Goal: Information Seeking & Learning: Learn about a topic

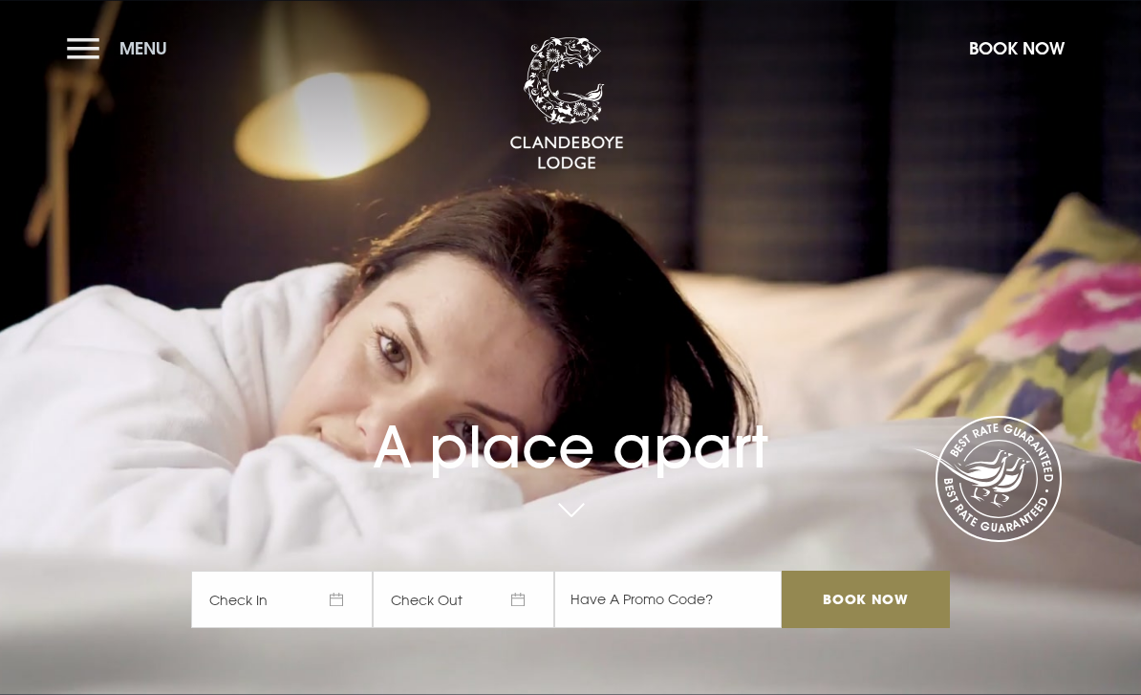
click at [84, 50] on button "Menu" at bounding box center [122, 48] width 110 height 41
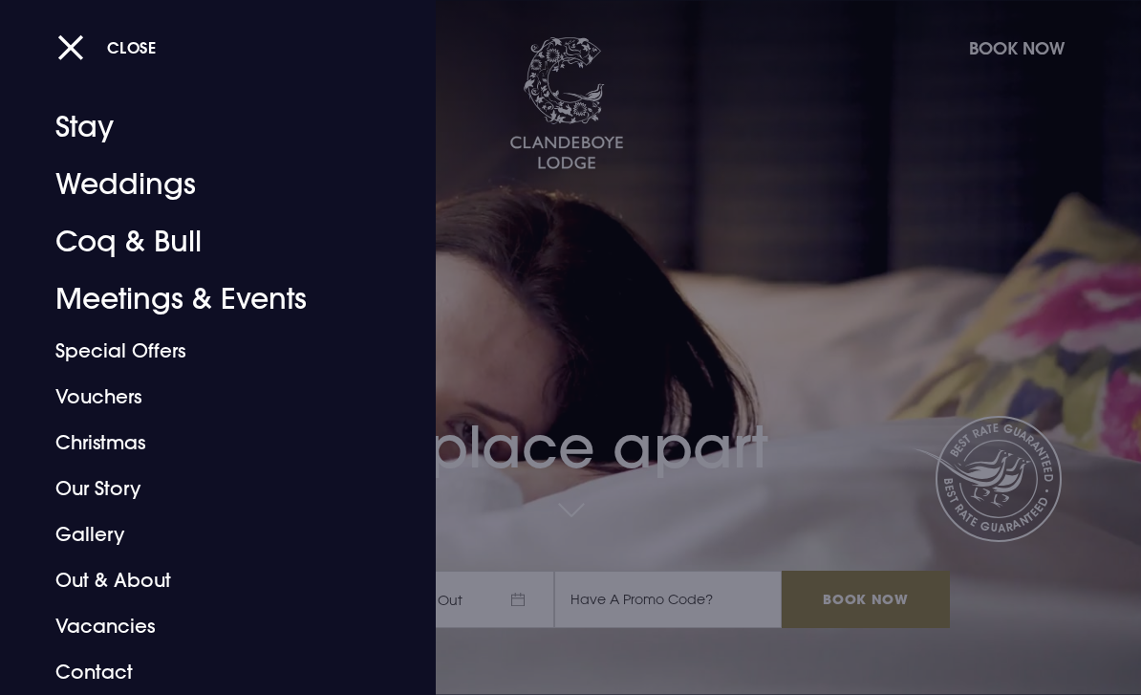
scroll to position [24, 0]
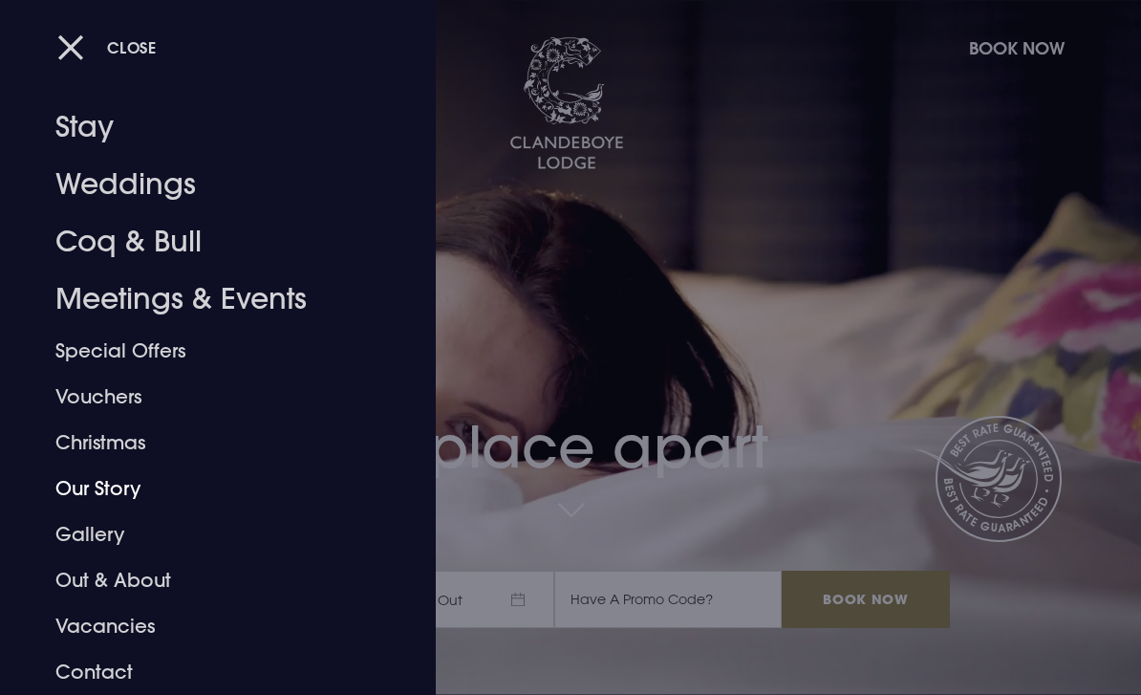
click at [298, 475] on link "Our Story" at bounding box center [204, 488] width 299 height 46
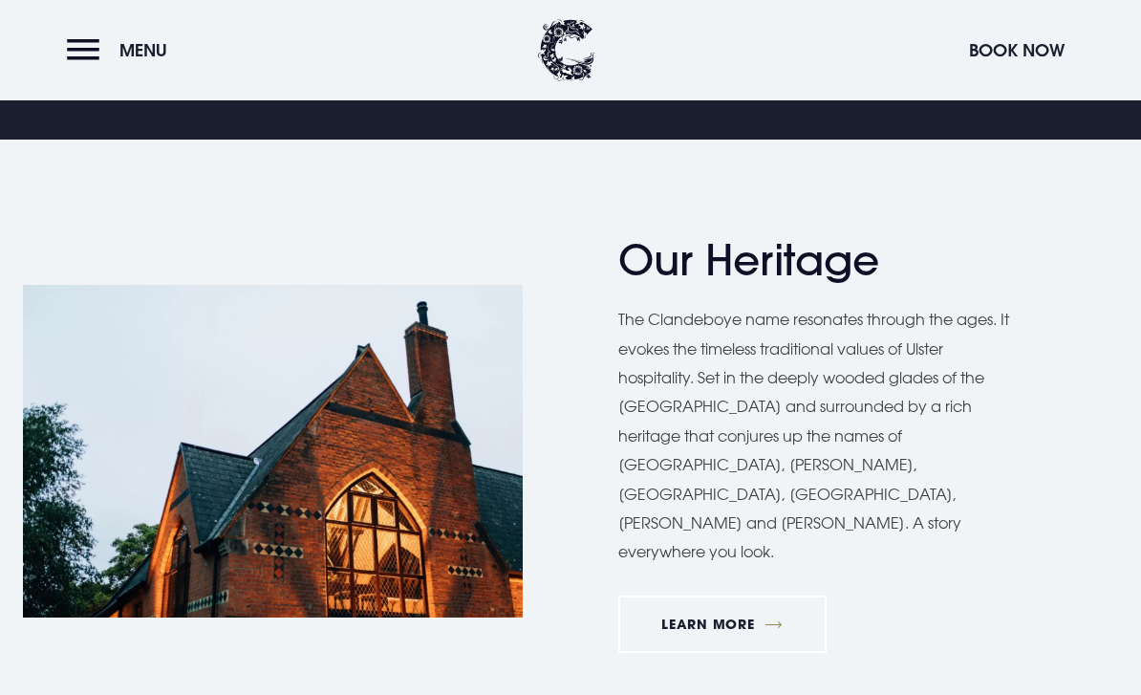
scroll to position [758, 0]
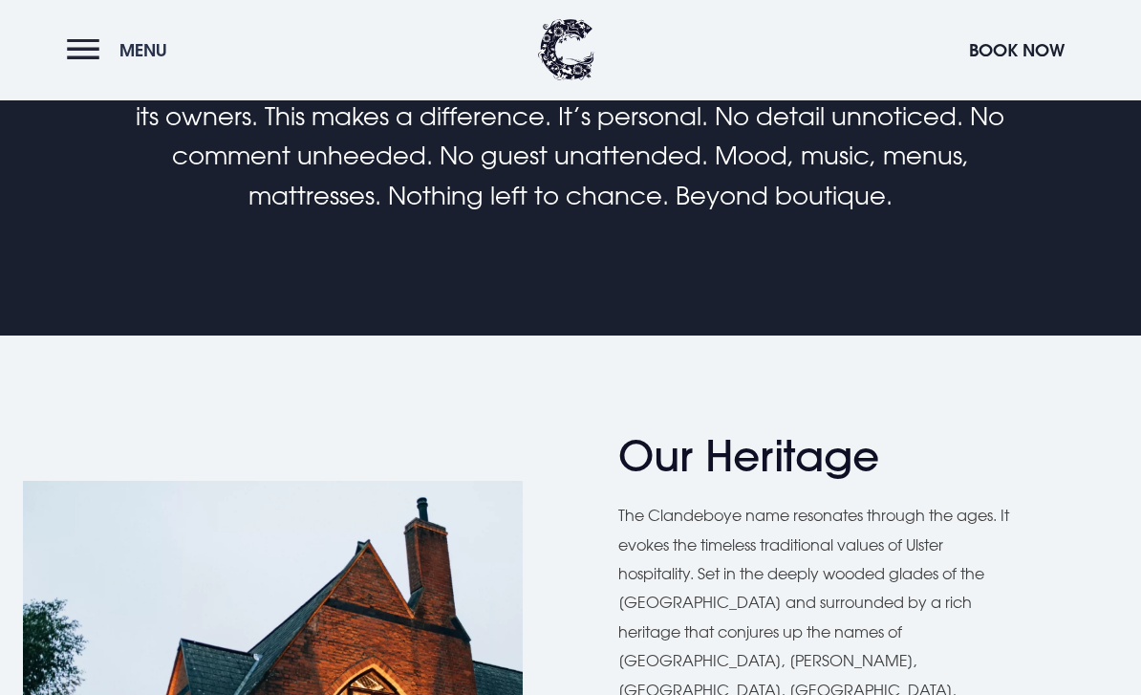
click at [83, 39] on button "Menu" at bounding box center [122, 50] width 110 height 41
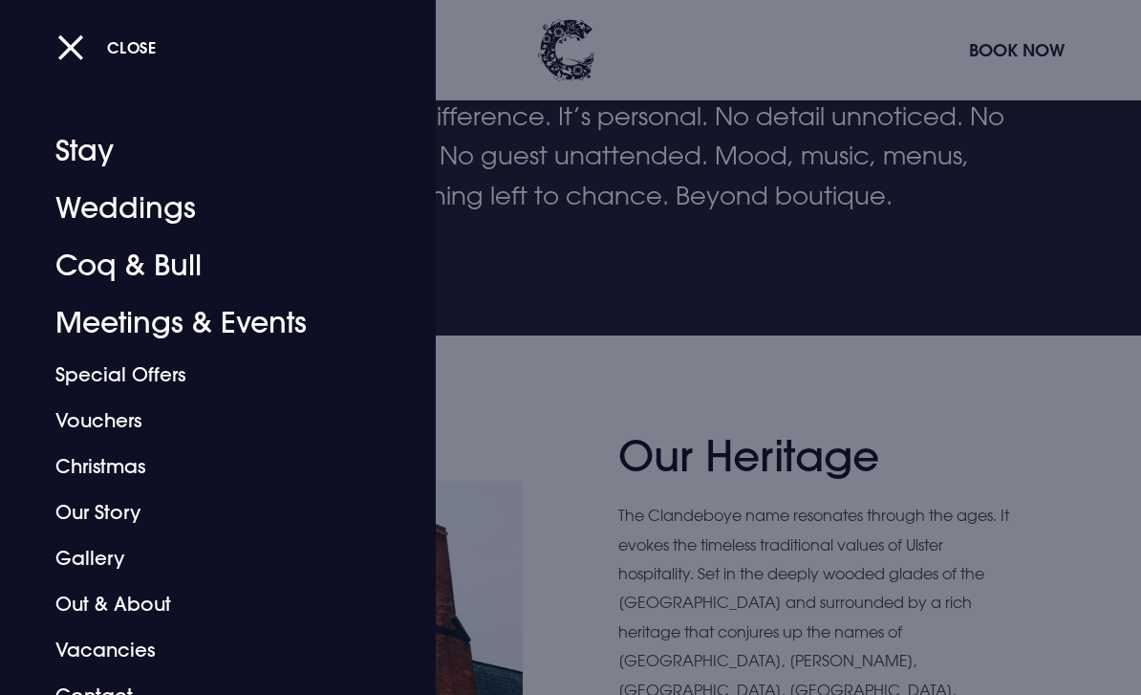
click at [127, 211] on link "Weddings" at bounding box center [204, 208] width 299 height 57
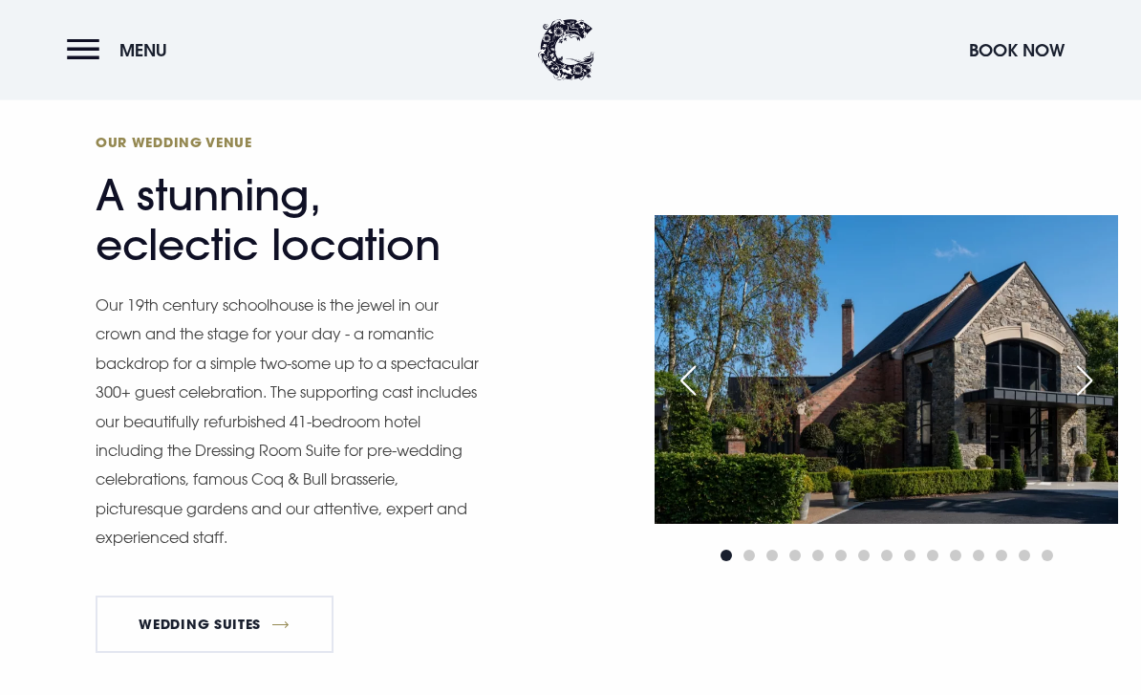
scroll to position [1363, 0]
click at [1094, 400] on div "Next slide" at bounding box center [1085, 379] width 48 height 42
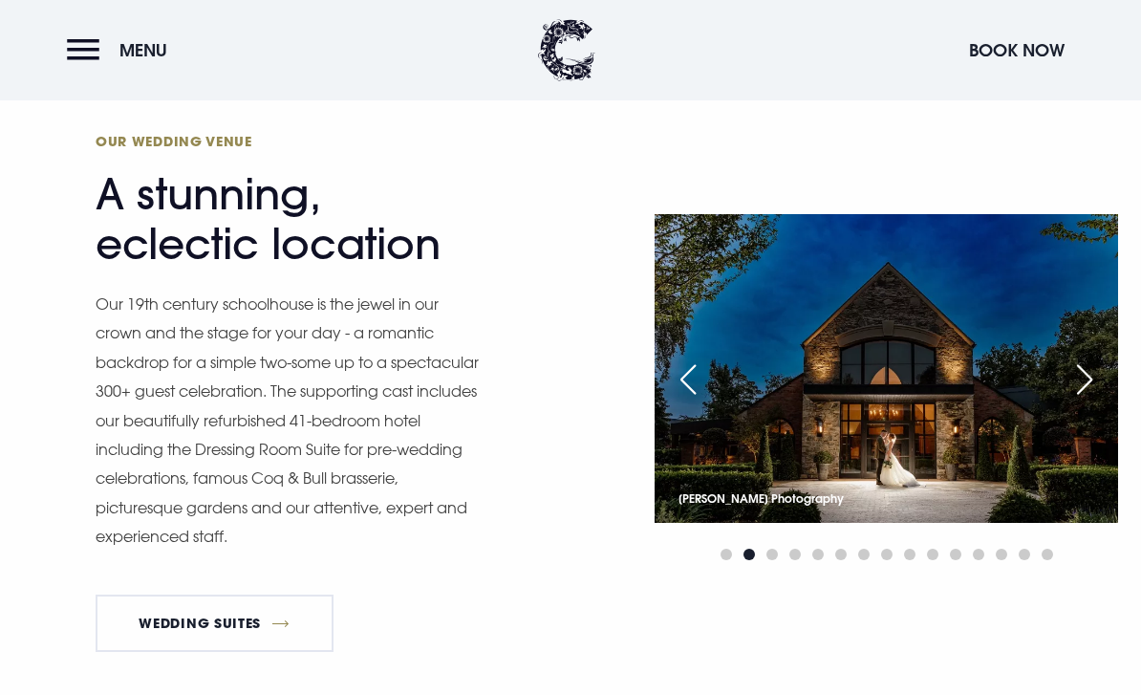
click at [1073, 400] on div "Next slide" at bounding box center [1085, 379] width 48 height 42
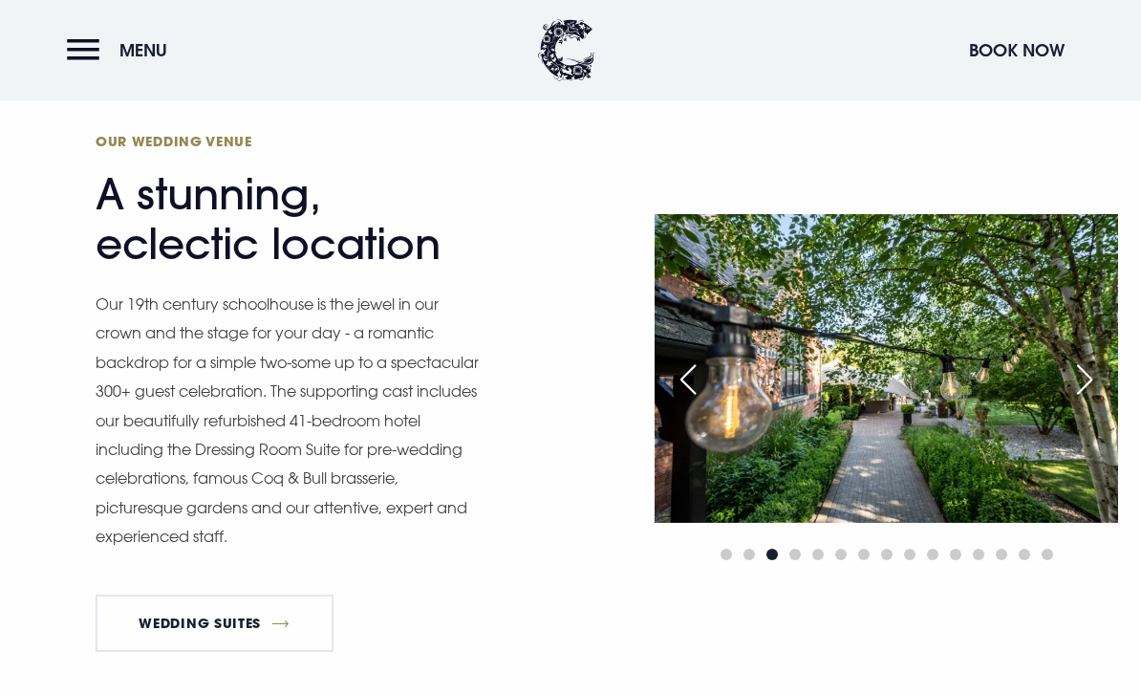
click at [1083, 400] on div "Next slide" at bounding box center [1085, 379] width 48 height 42
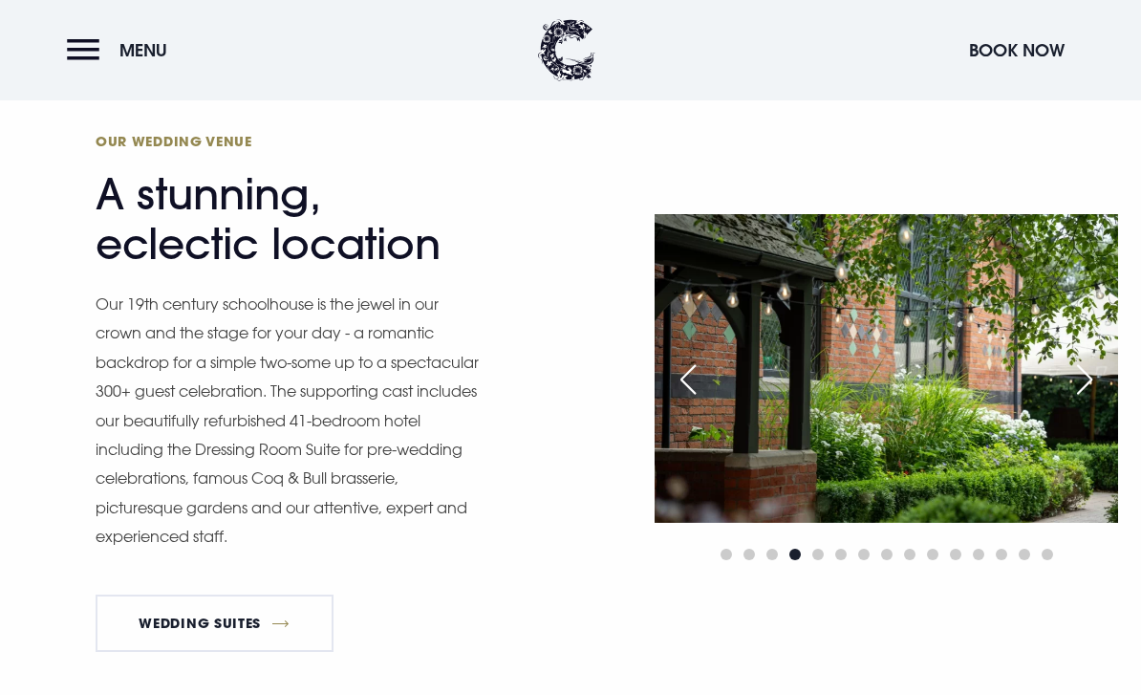
click at [1089, 400] on div "Next slide" at bounding box center [1085, 379] width 48 height 42
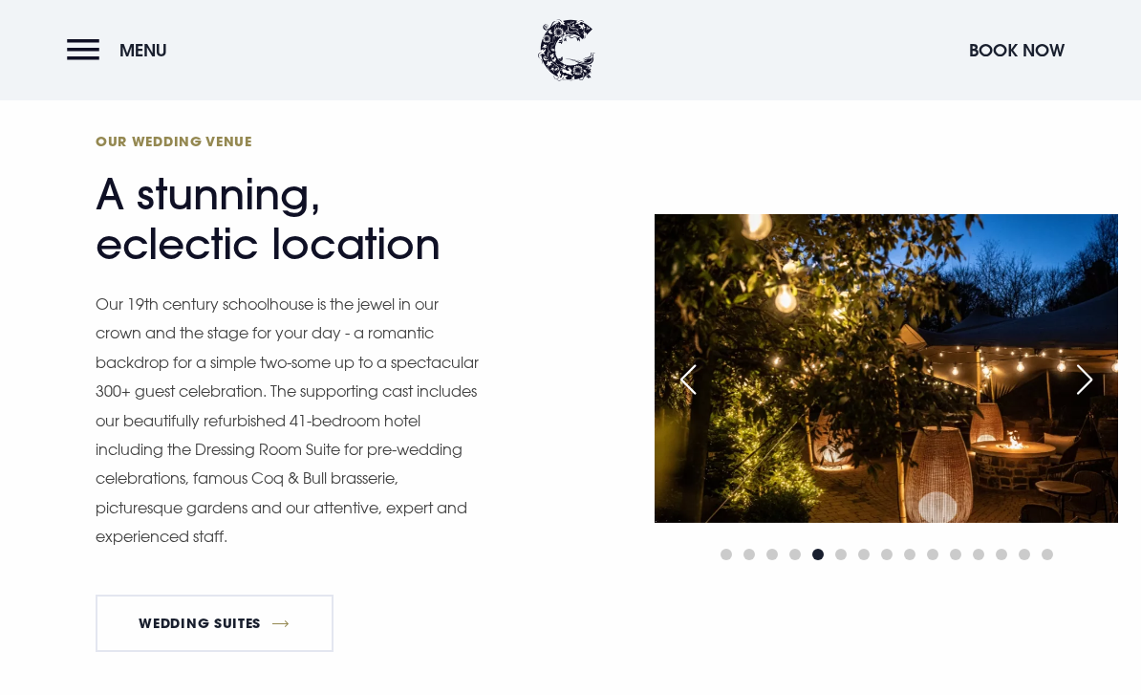
click at [1089, 400] on div "Next slide" at bounding box center [1085, 379] width 48 height 42
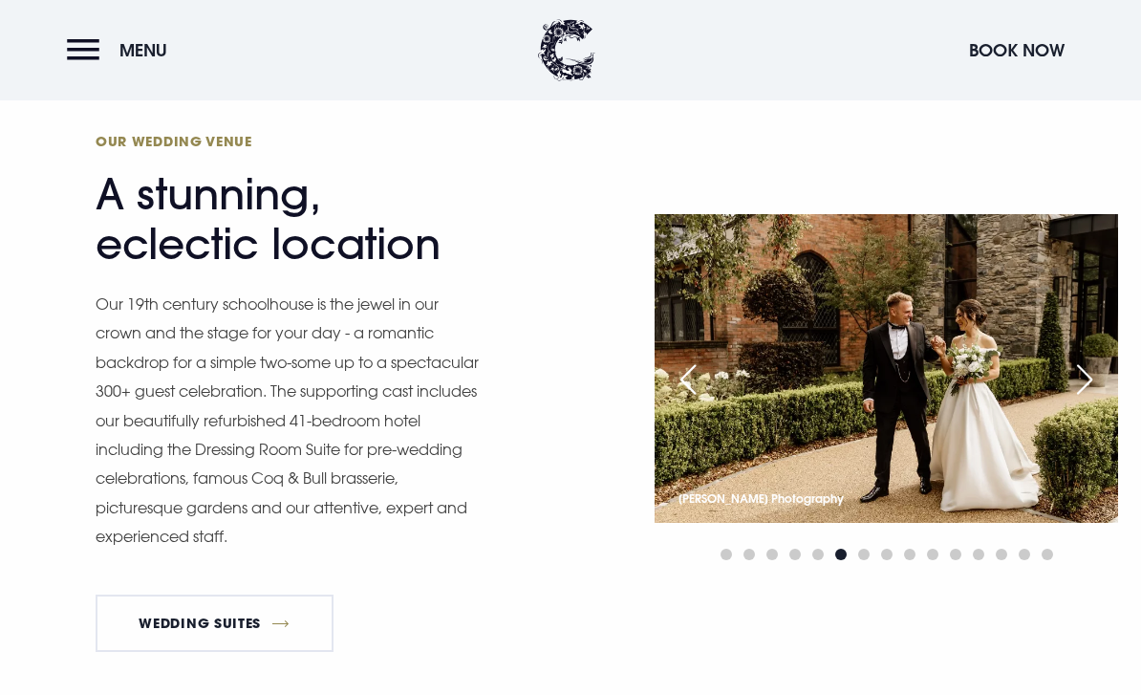
click at [1089, 400] on div "Next slide" at bounding box center [1085, 379] width 48 height 42
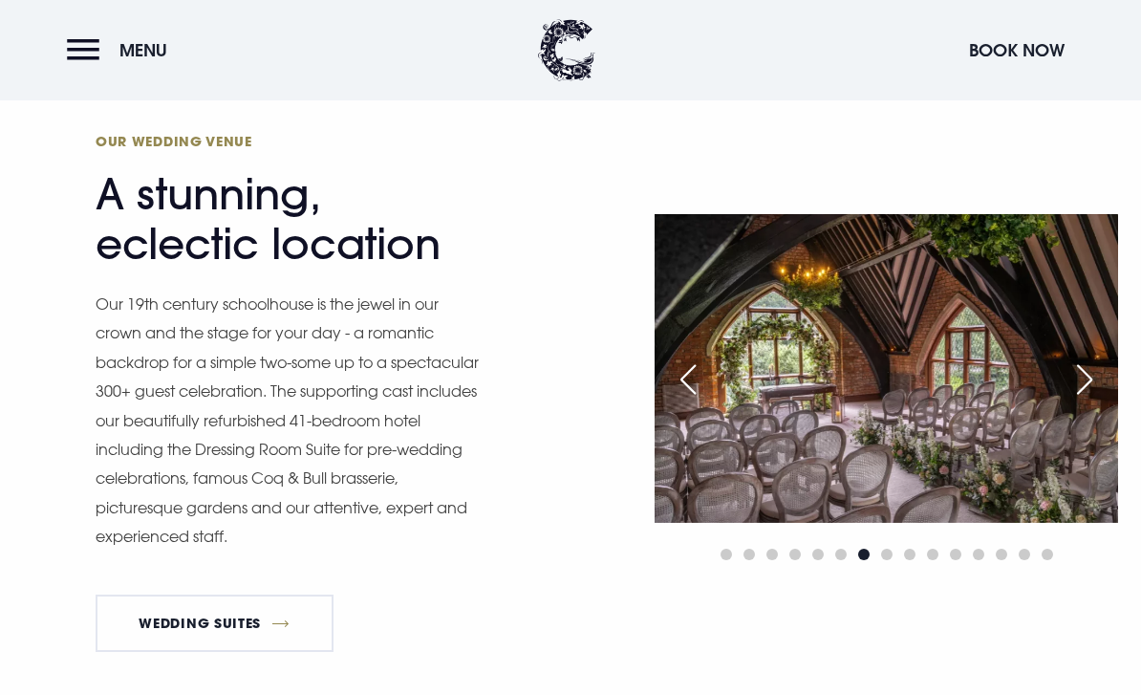
click at [1085, 400] on div "Next slide" at bounding box center [1085, 379] width 48 height 42
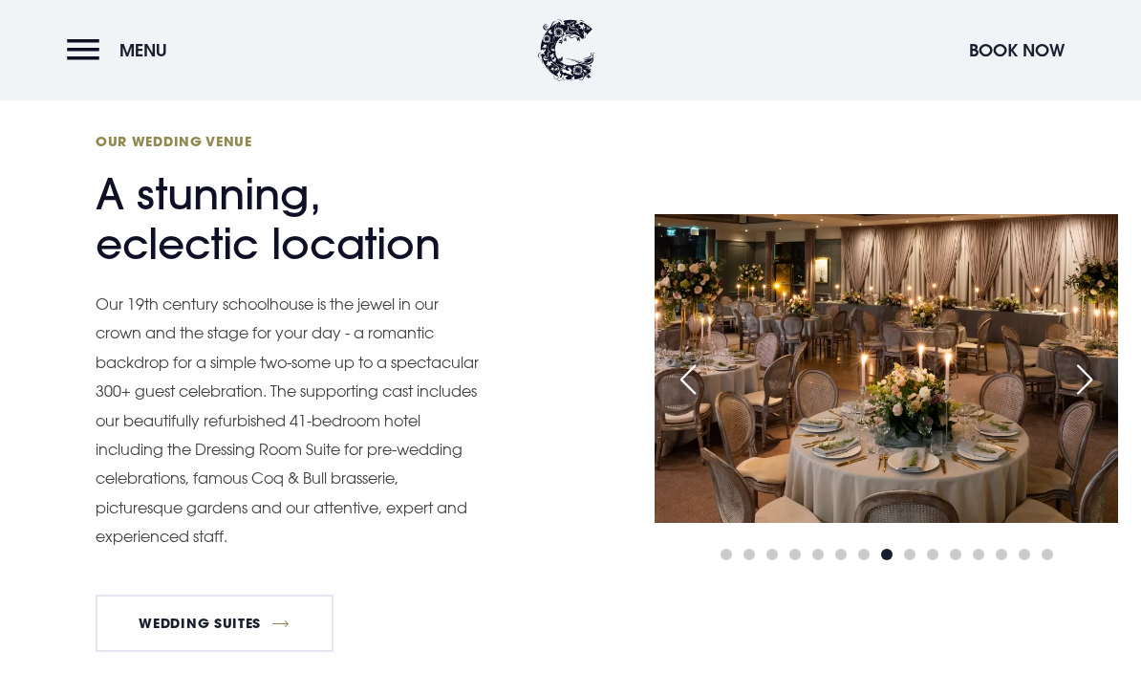
click at [1093, 400] on div "Next slide" at bounding box center [1085, 379] width 48 height 42
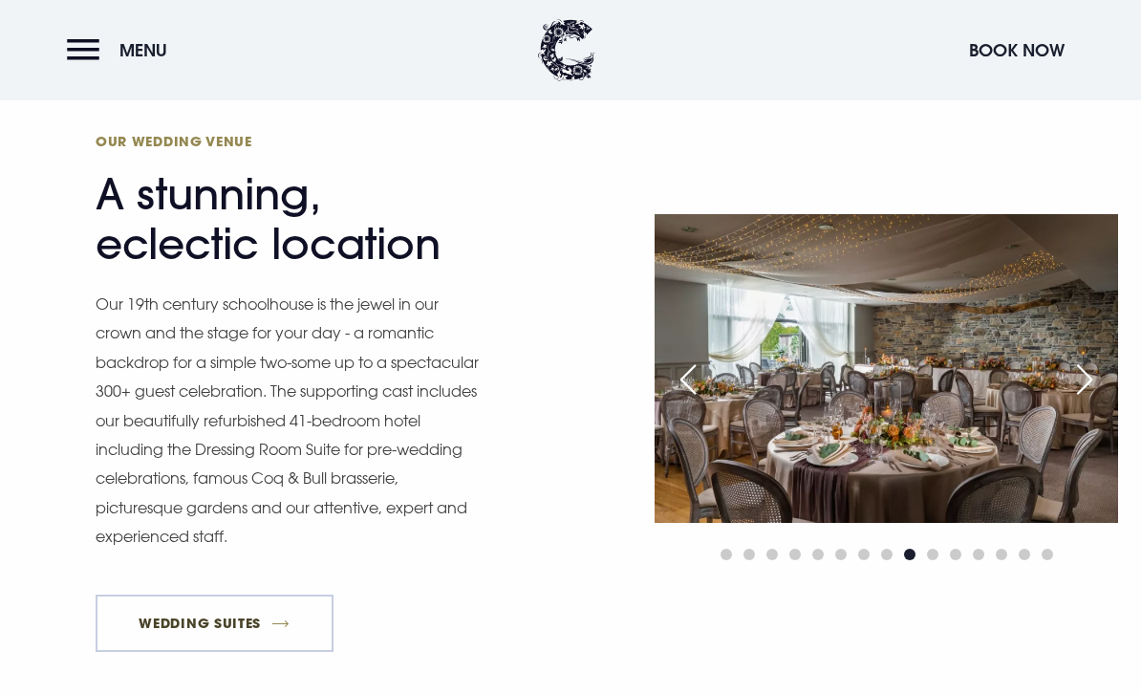
click at [237, 652] on link "Wedding Suites" at bounding box center [215, 622] width 238 height 57
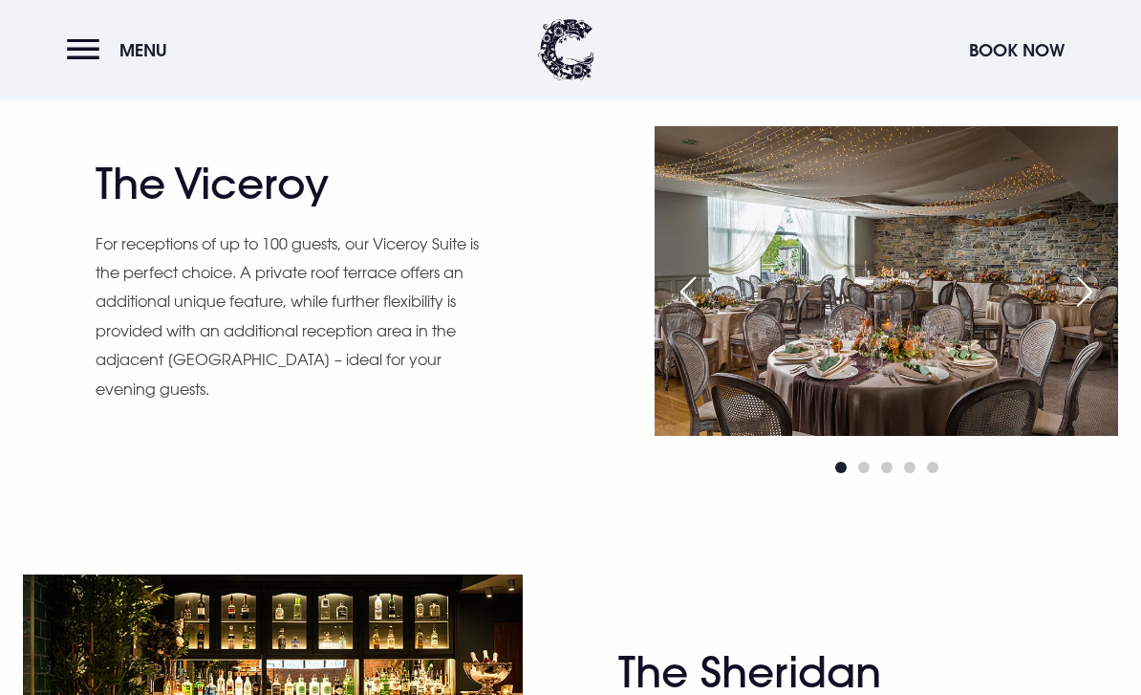
scroll to position [1560, 0]
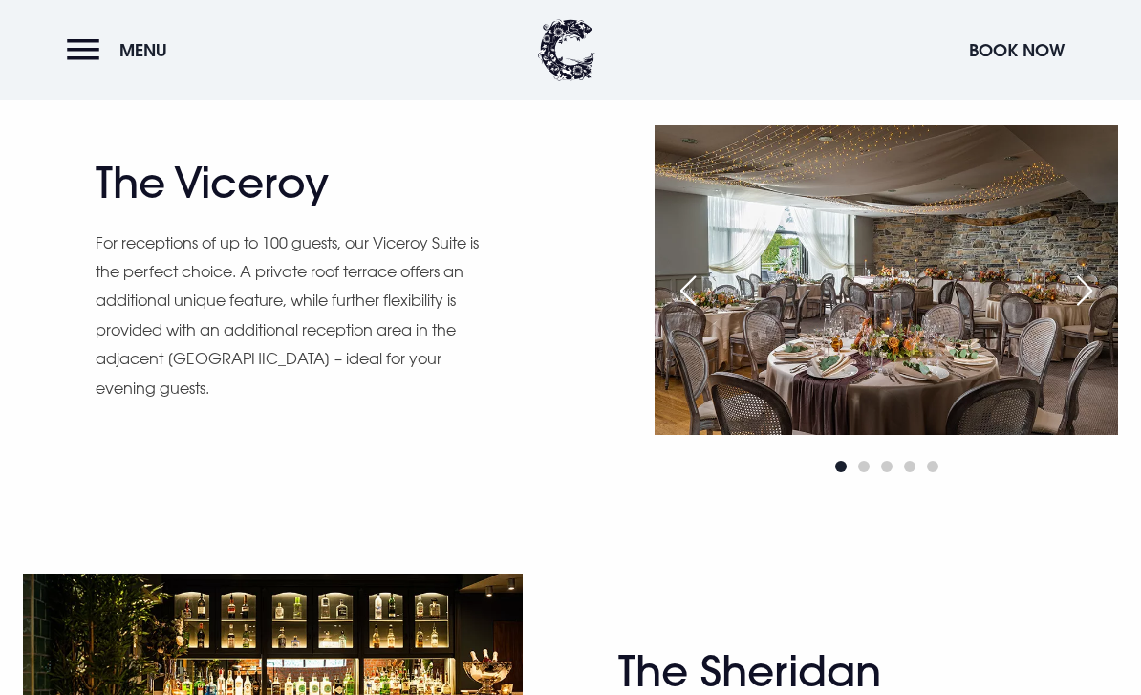
click at [924, 400] on img at bounding box center [886, 279] width 463 height 309
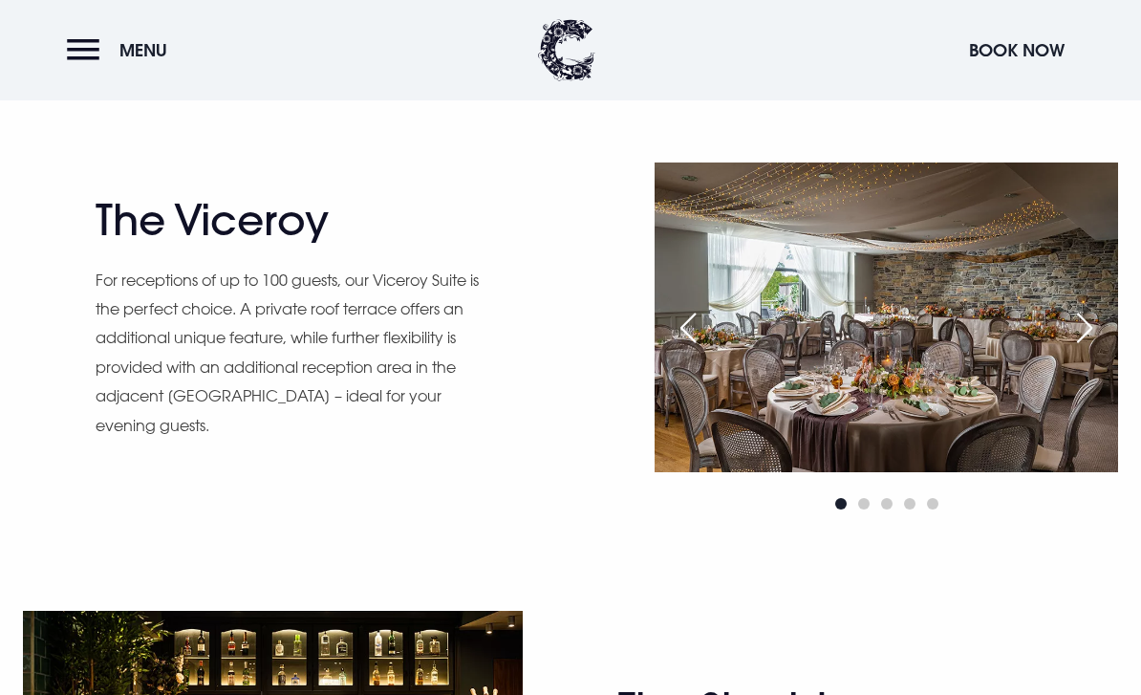
scroll to position [1525, 0]
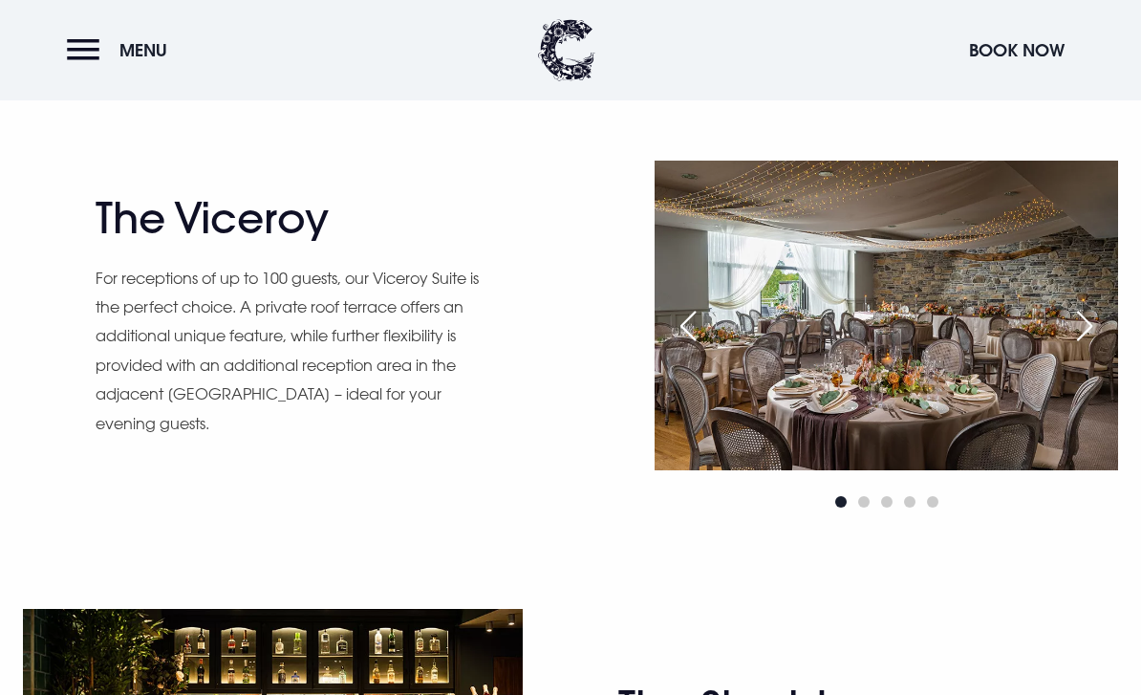
click at [884, 453] on img at bounding box center [886, 315] width 463 height 309
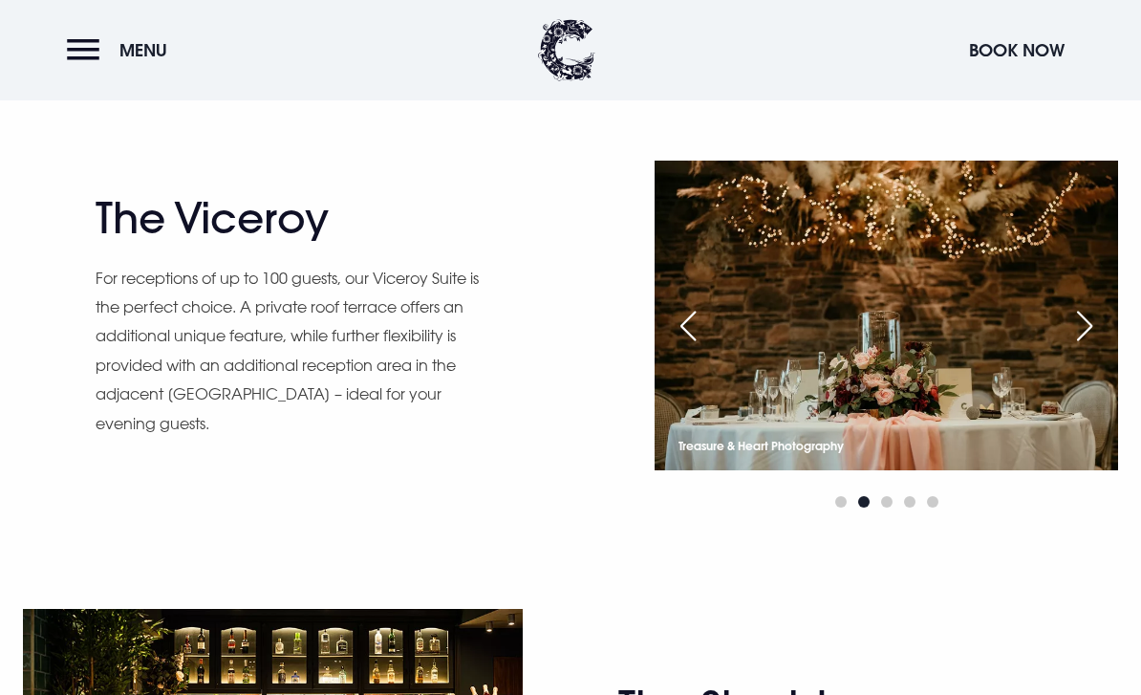
click at [1085, 347] on div "Next slide" at bounding box center [1085, 326] width 48 height 42
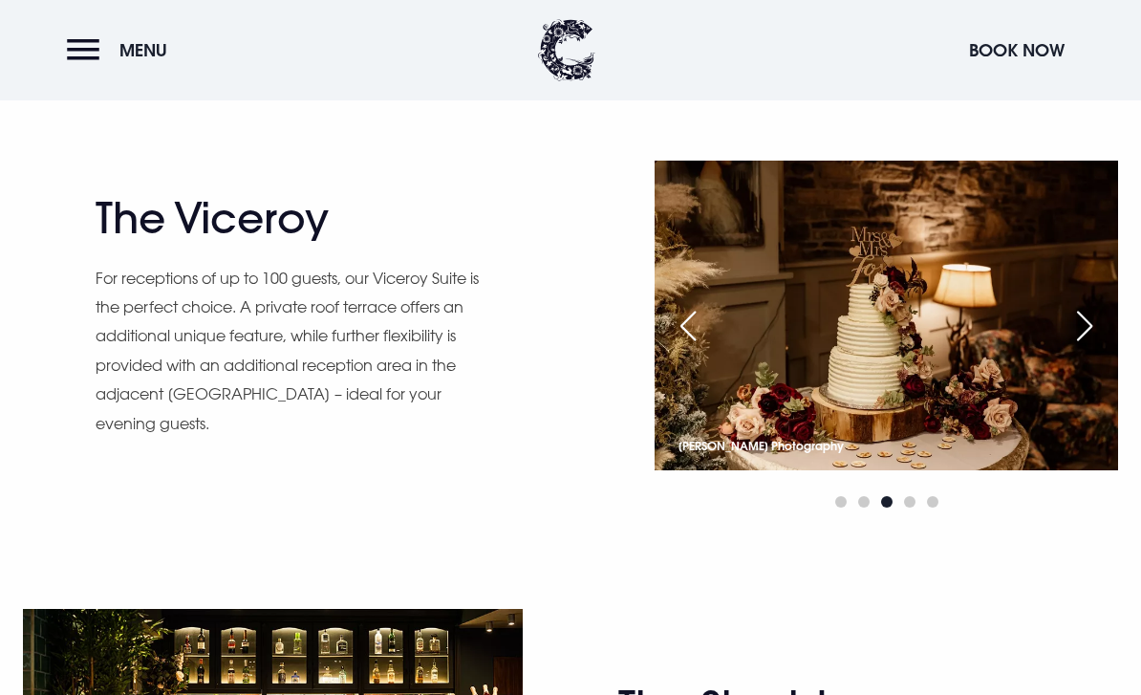
click at [1082, 347] on div "Next slide" at bounding box center [1085, 326] width 48 height 42
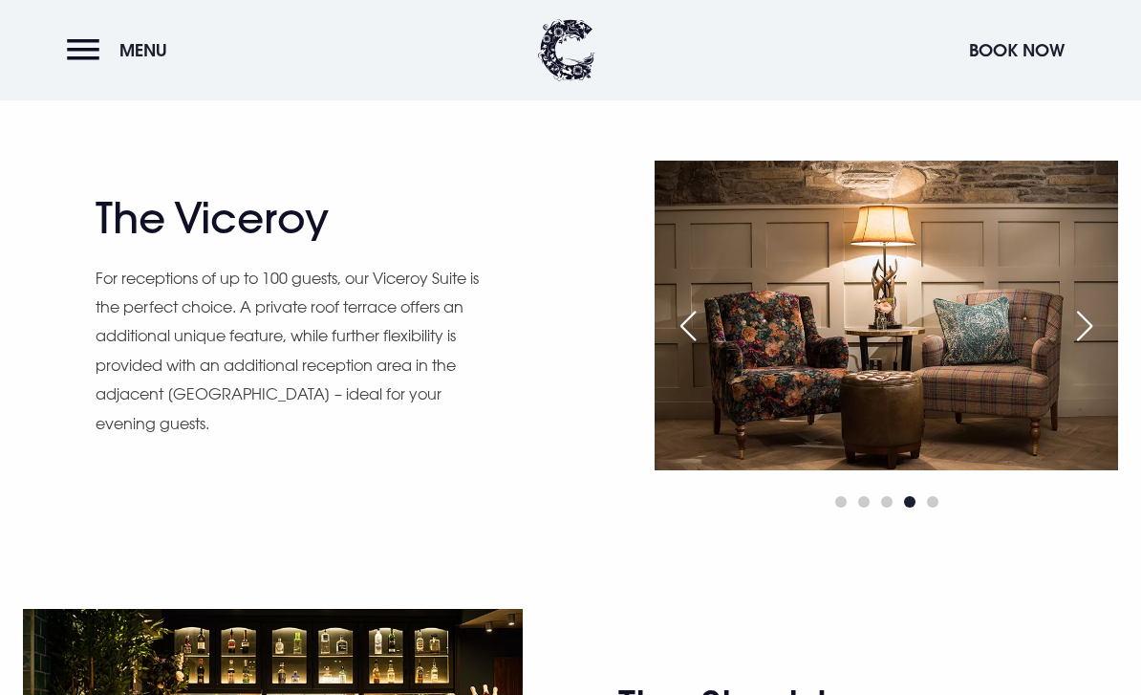
click at [1072, 347] on div "Next slide" at bounding box center [1085, 326] width 48 height 42
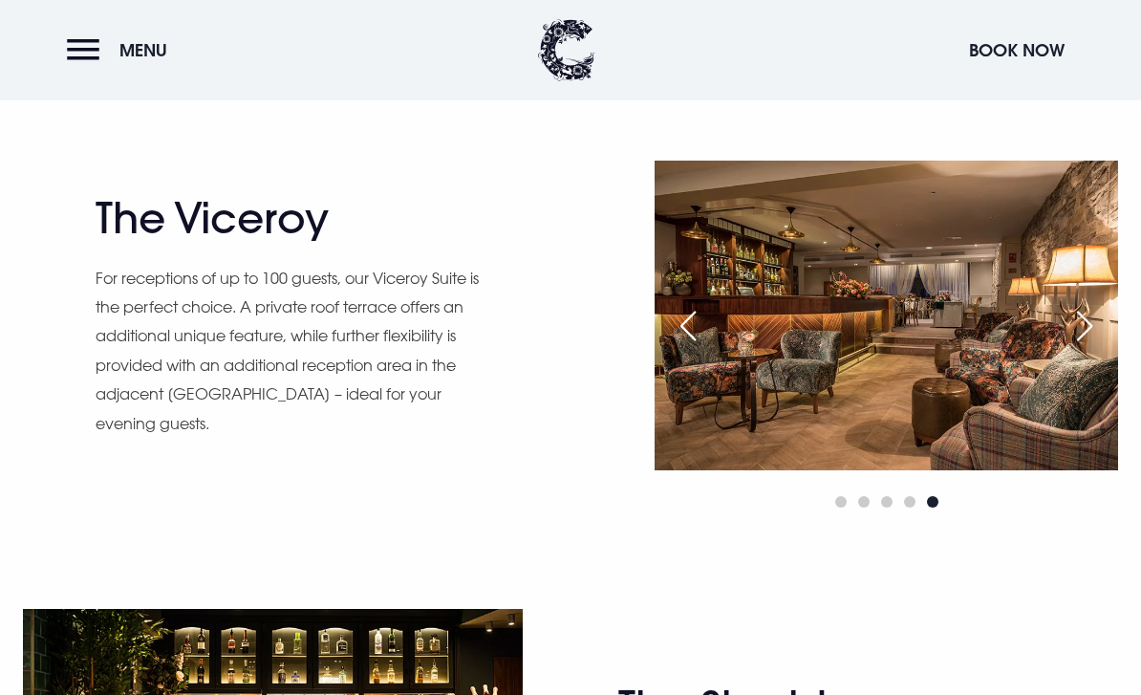
click at [1081, 347] on div "Next slide" at bounding box center [1085, 326] width 48 height 42
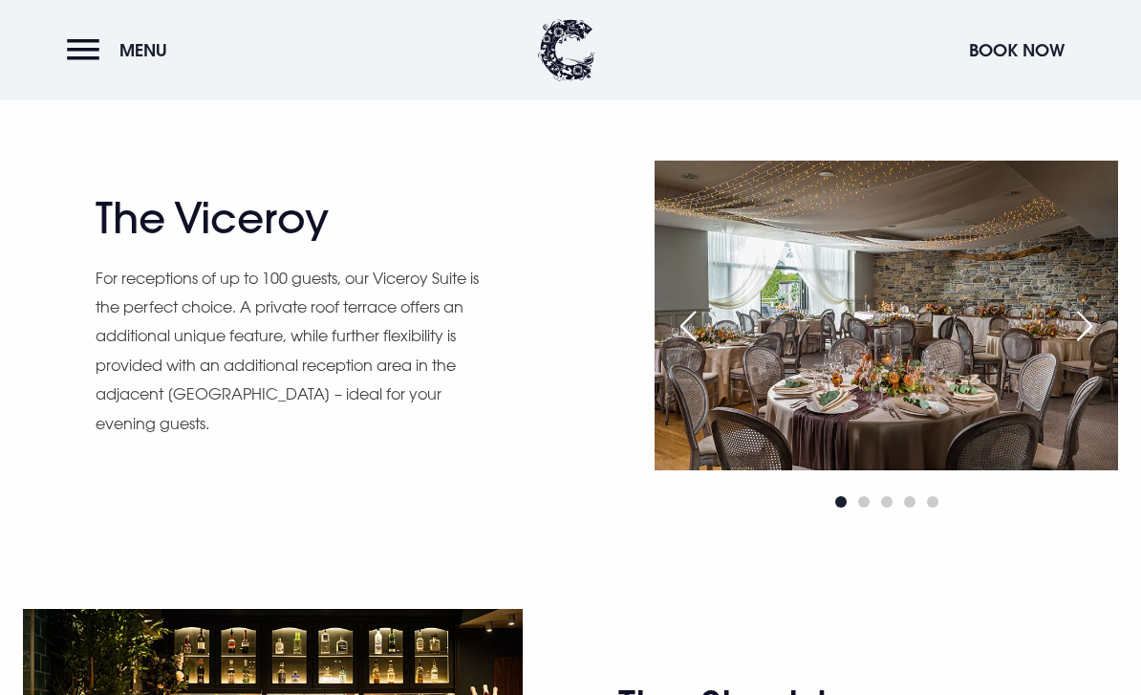
click at [1087, 347] on div "Next slide" at bounding box center [1085, 326] width 48 height 42
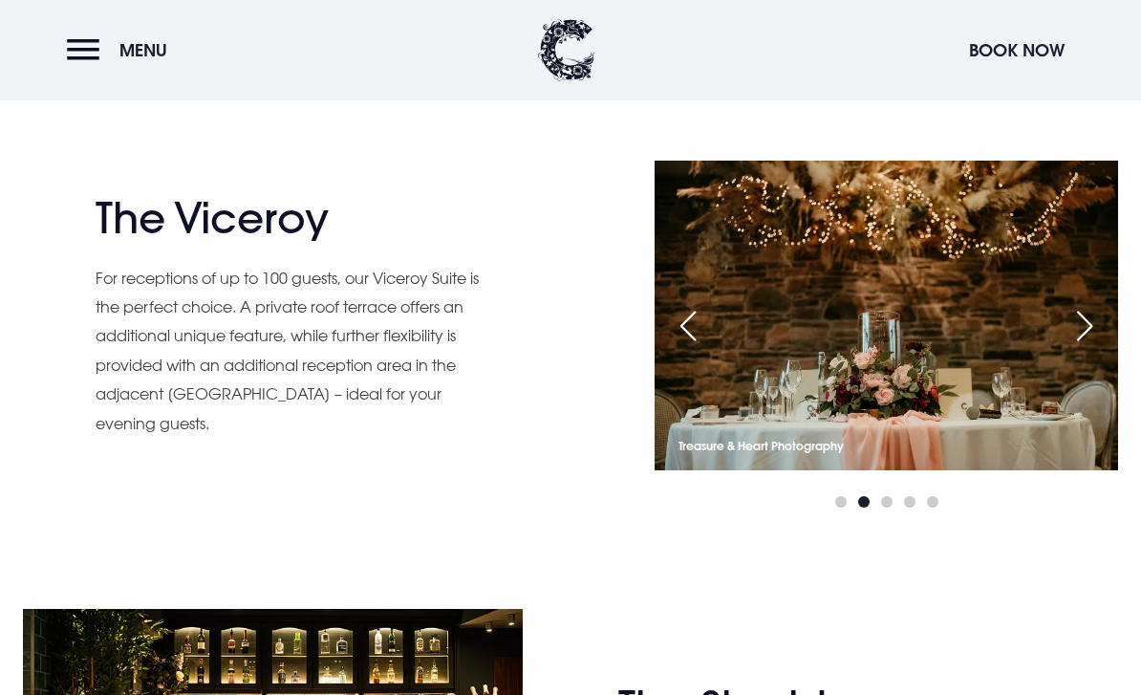
click at [1091, 347] on div "Next slide" at bounding box center [1085, 326] width 48 height 42
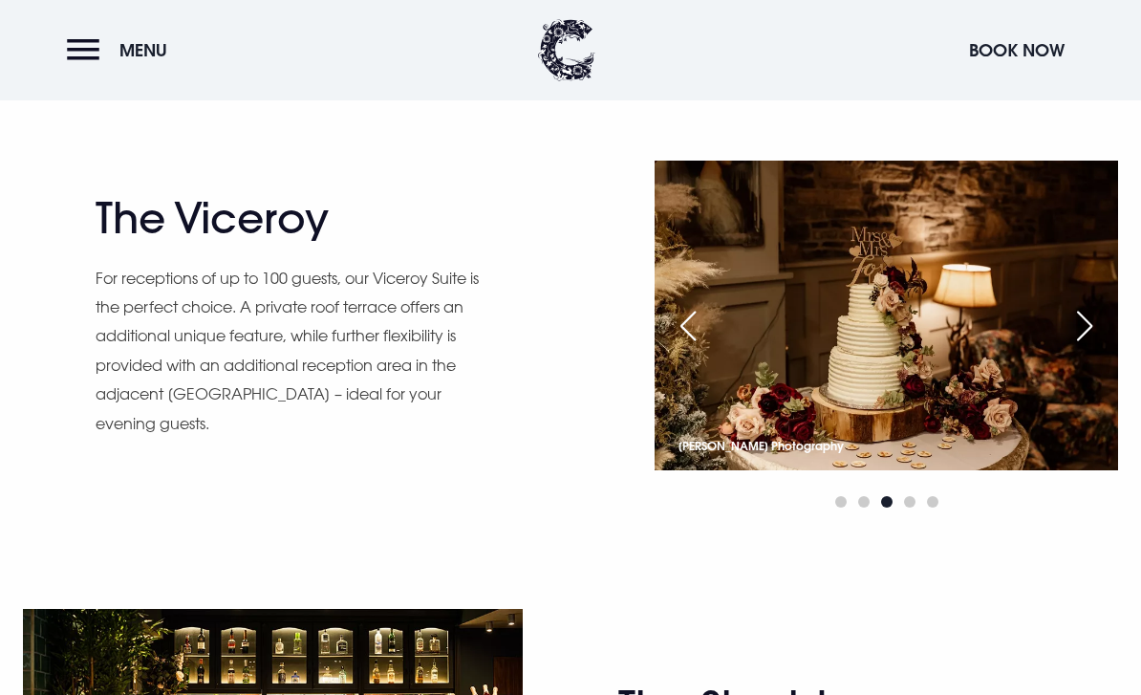
click at [1087, 347] on div "Next slide" at bounding box center [1085, 326] width 48 height 42
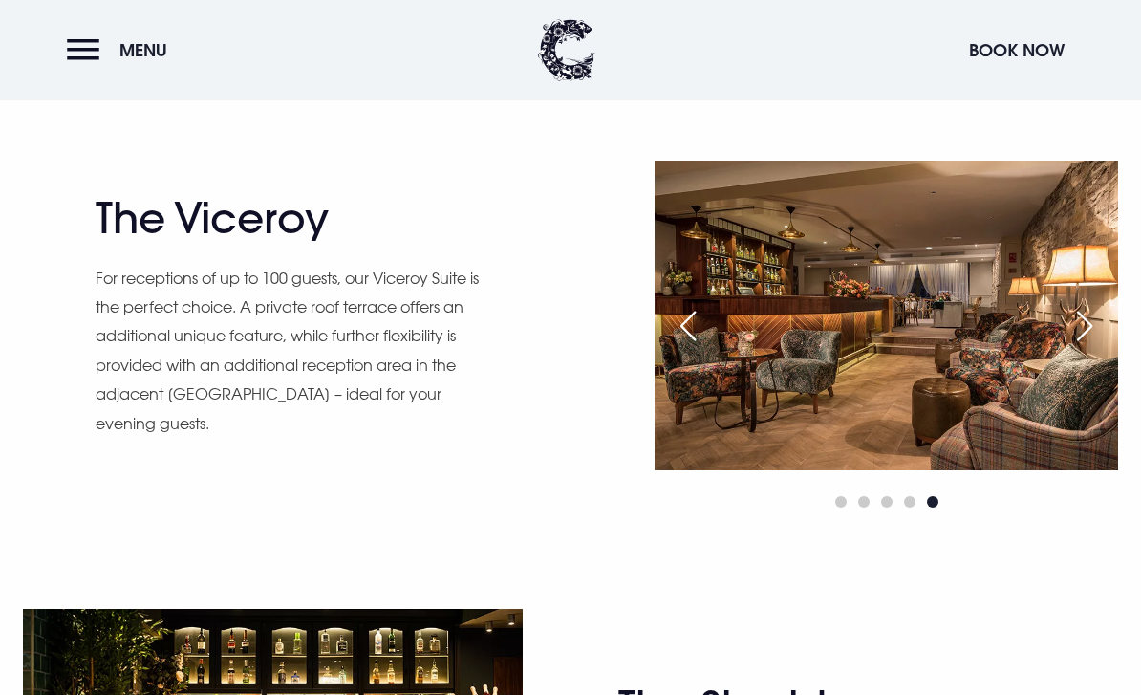
click at [1086, 347] on div "Next slide" at bounding box center [1085, 326] width 48 height 42
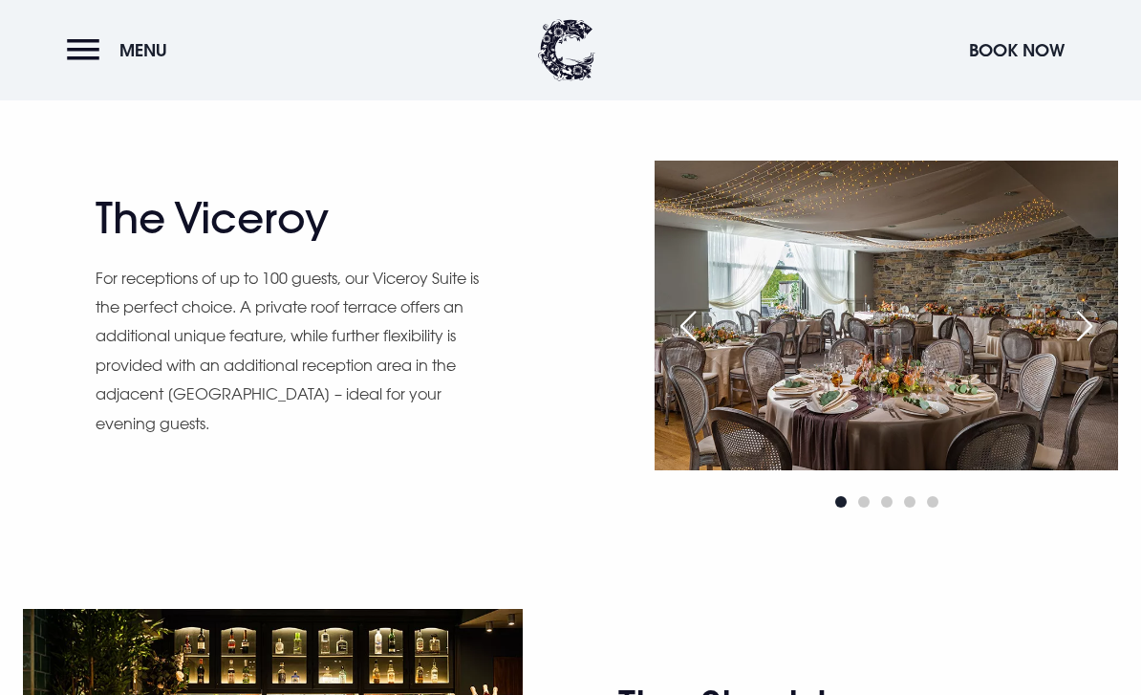
click at [1091, 347] on div "Next slide" at bounding box center [1085, 326] width 48 height 42
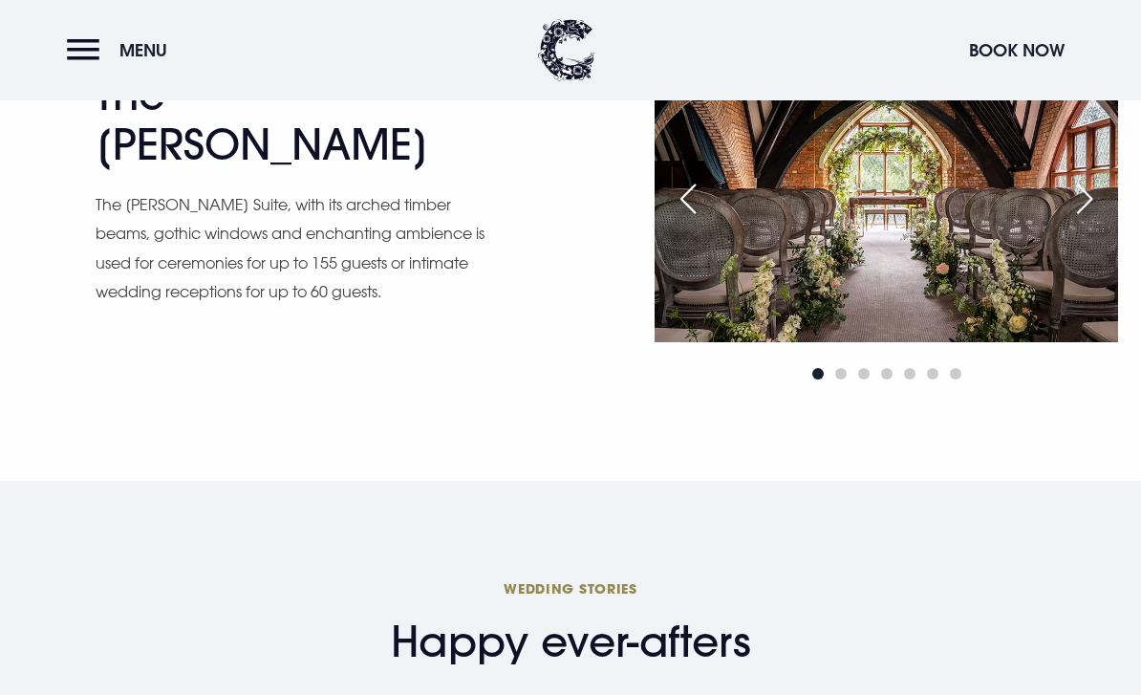
scroll to position [2568, 0]
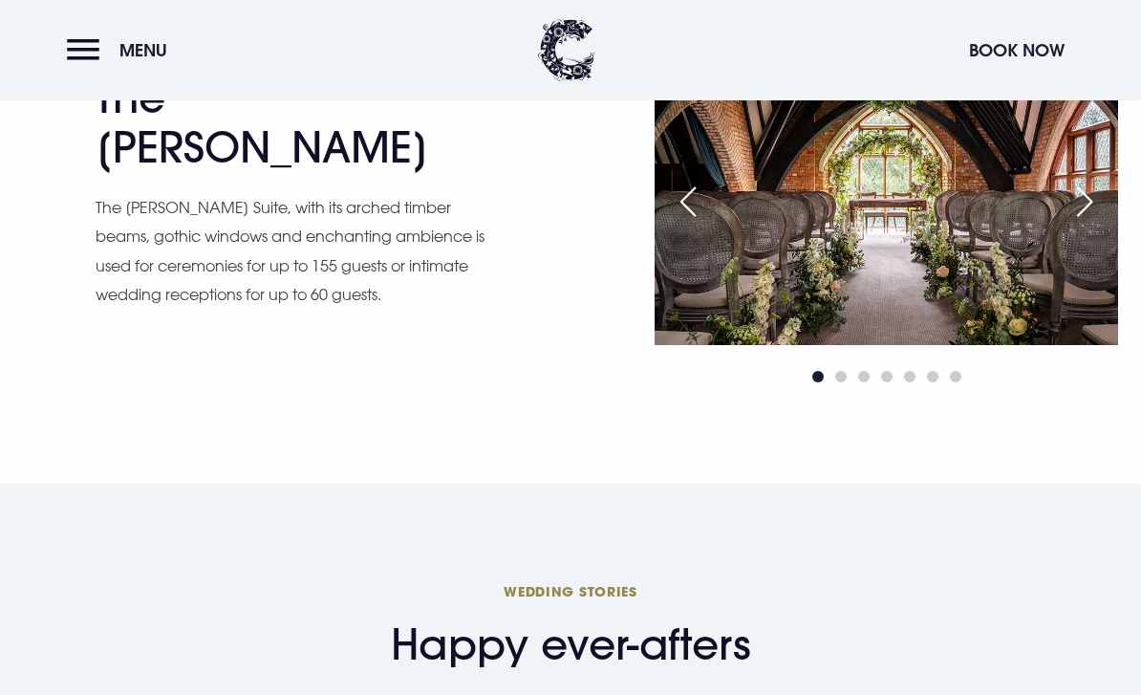
click at [1081, 223] on div "Next slide" at bounding box center [1085, 202] width 48 height 42
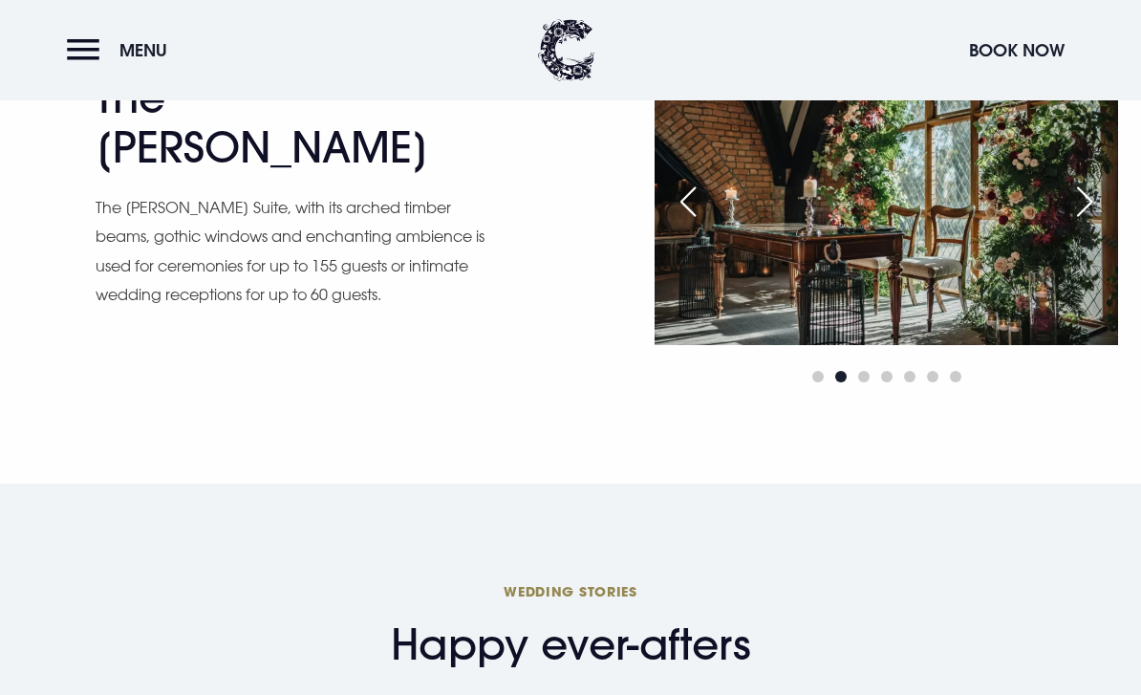
click at [1081, 223] on div "Next slide" at bounding box center [1085, 202] width 48 height 42
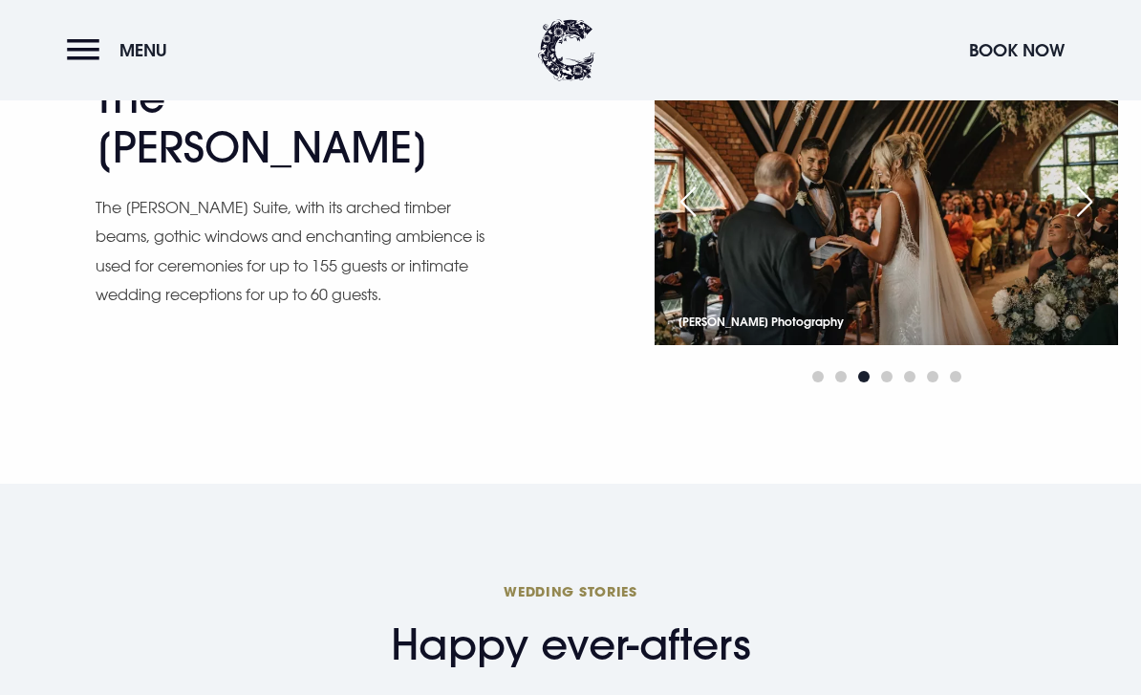
scroll to position [2590, 0]
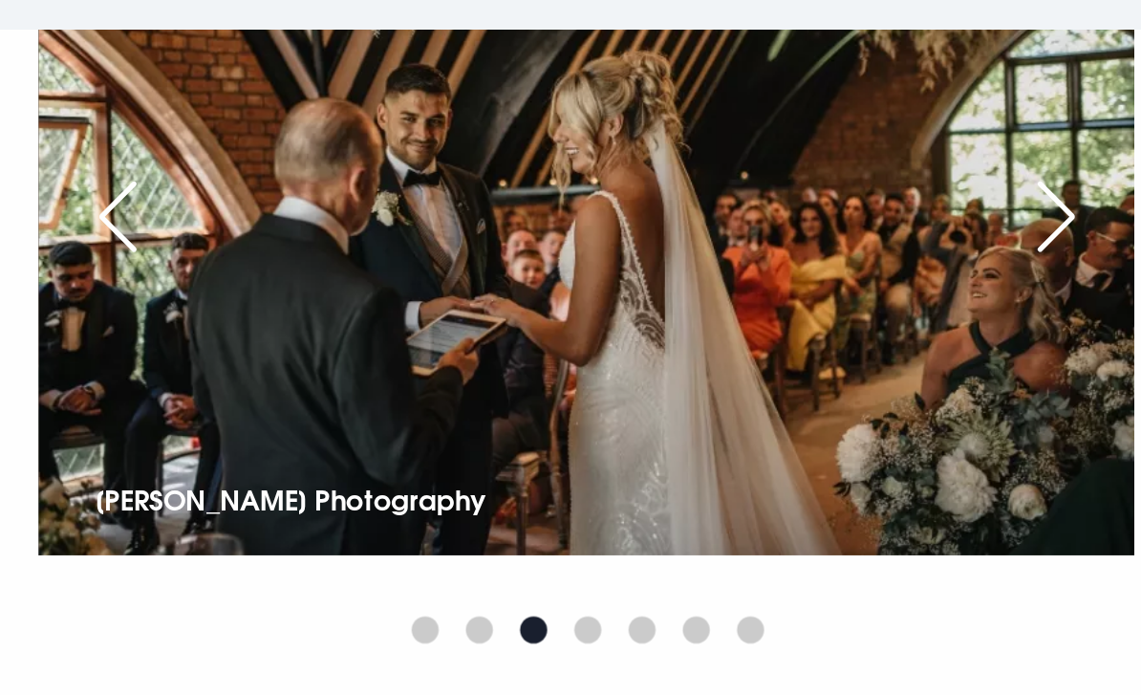
click at [1061, 159] on div "Next slide" at bounding box center [1085, 180] width 48 height 42
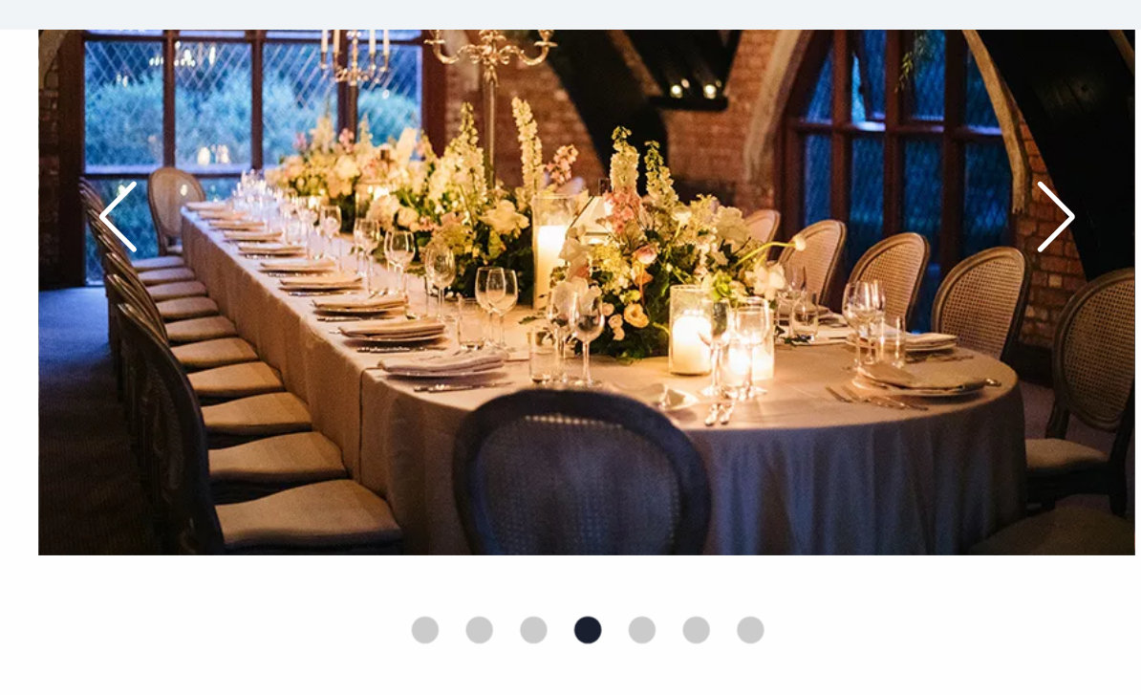
click at [1061, 159] on div "Next slide" at bounding box center [1085, 180] width 48 height 42
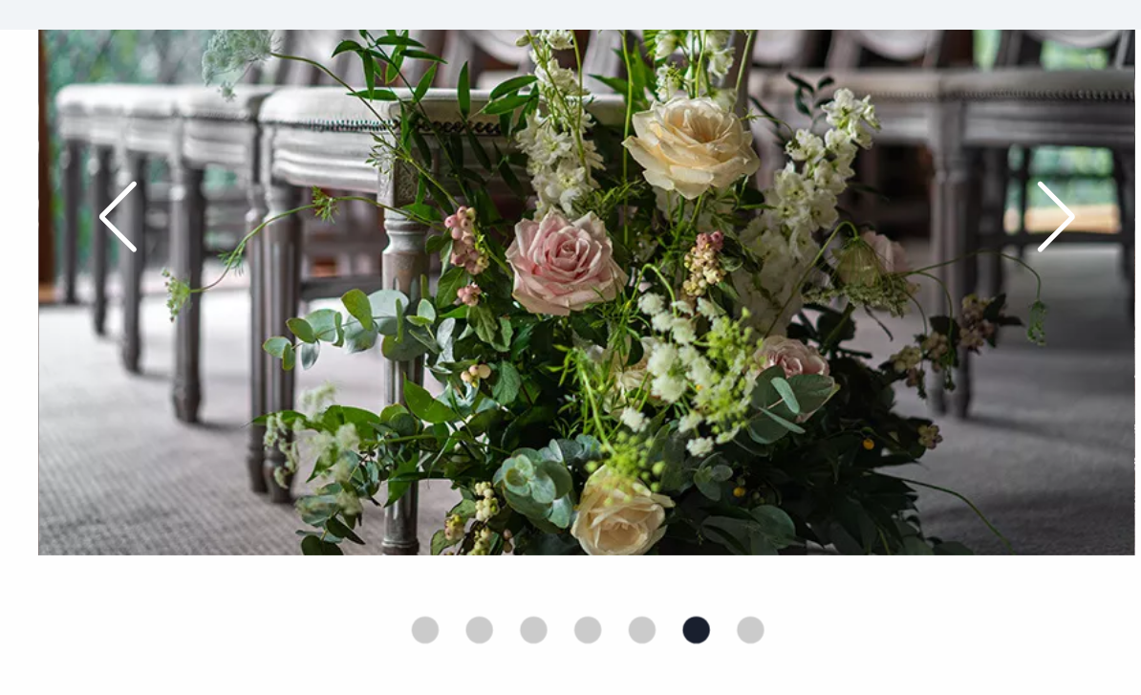
click at [1061, 159] on div "Next slide" at bounding box center [1085, 180] width 48 height 42
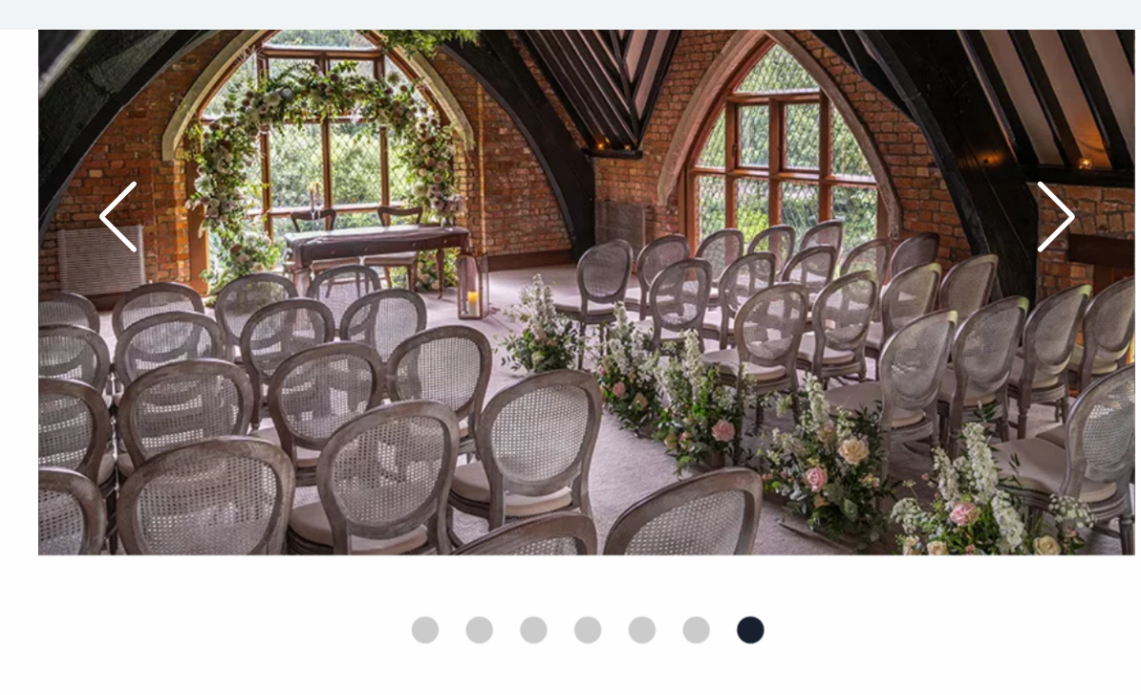
click at [1061, 159] on div "Next slide" at bounding box center [1085, 180] width 48 height 42
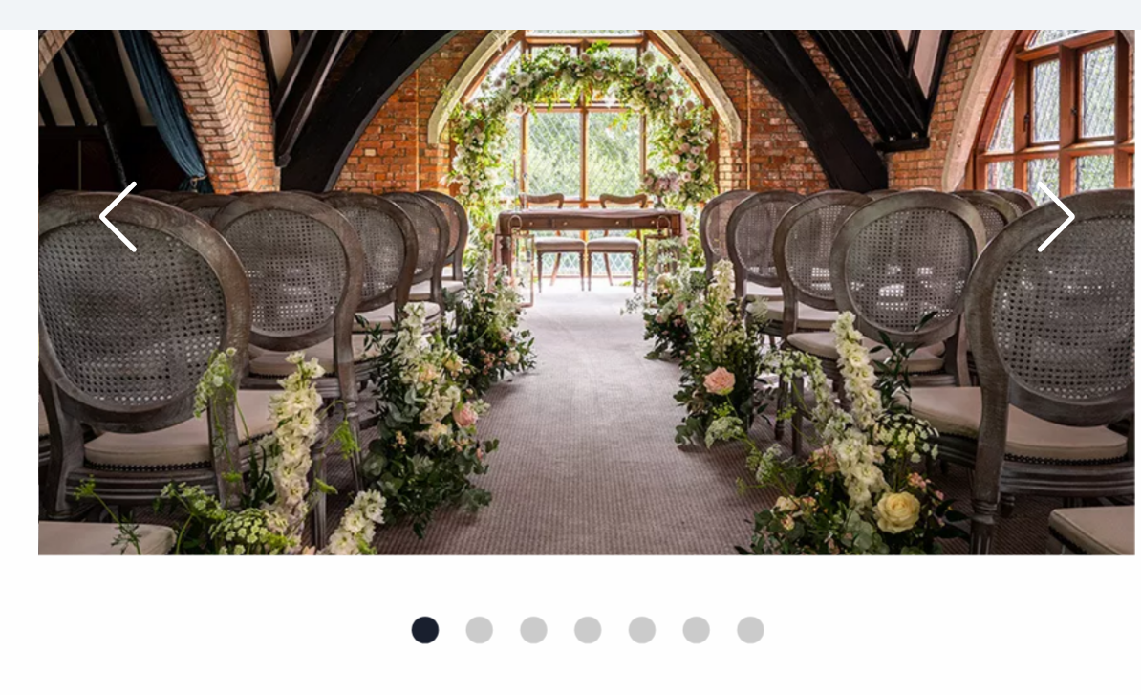
click at [1061, 159] on div "Next slide" at bounding box center [1085, 180] width 48 height 42
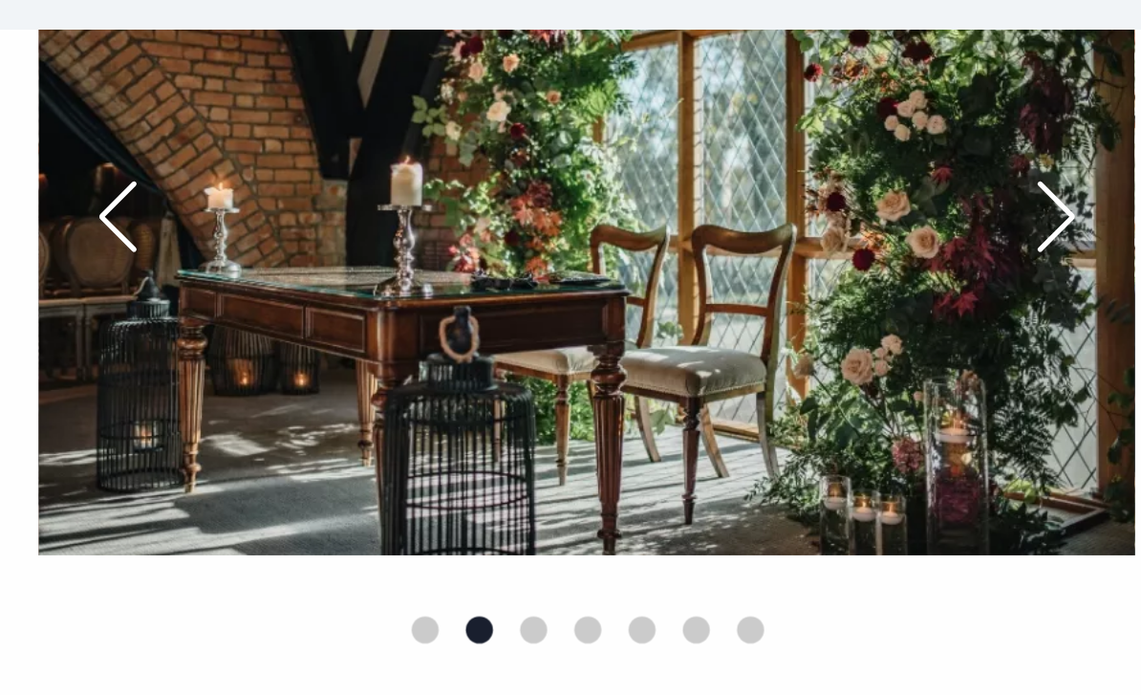
click at [1061, 159] on div "Next slide" at bounding box center [1085, 180] width 48 height 42
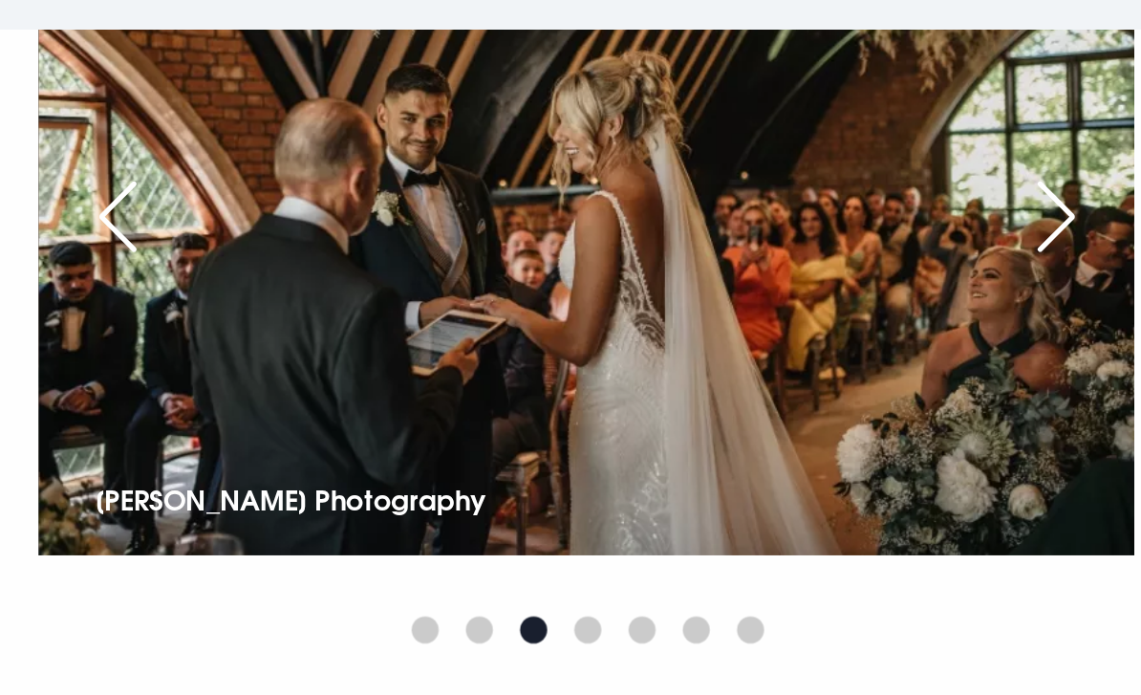
click at [1061, 159] on div "Next slide" at bounding box center [1085, 180] width 48 height 42
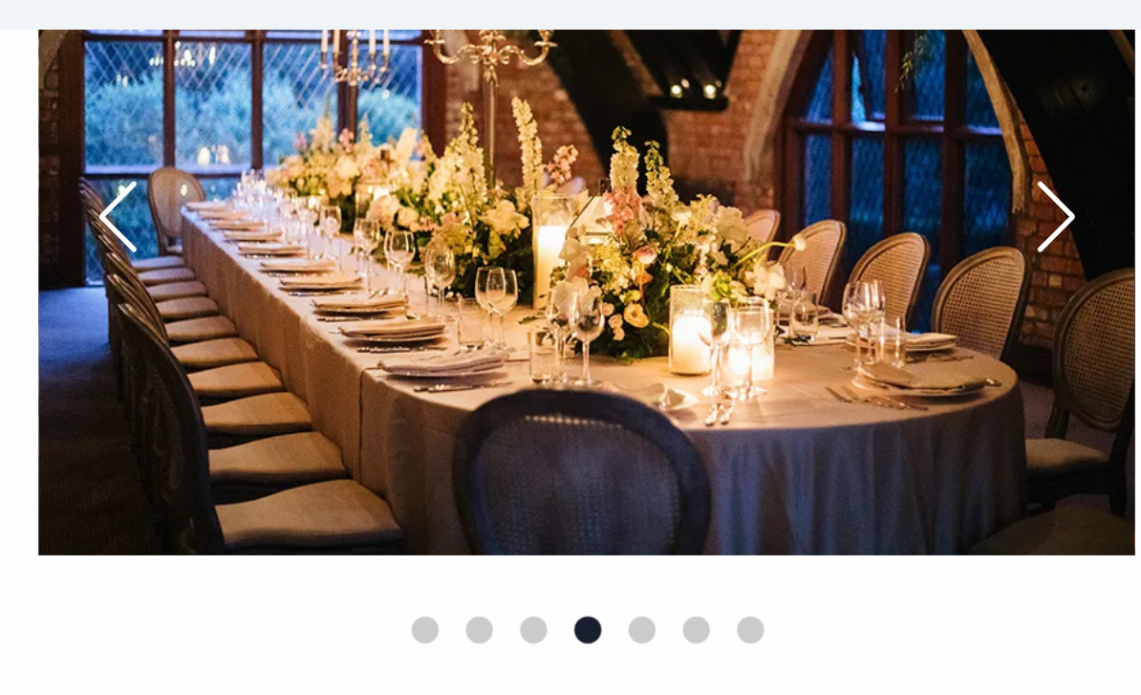
click at [1061, 159] on div "Next slide" at bounding box center [1085, 180] width 48 height 42
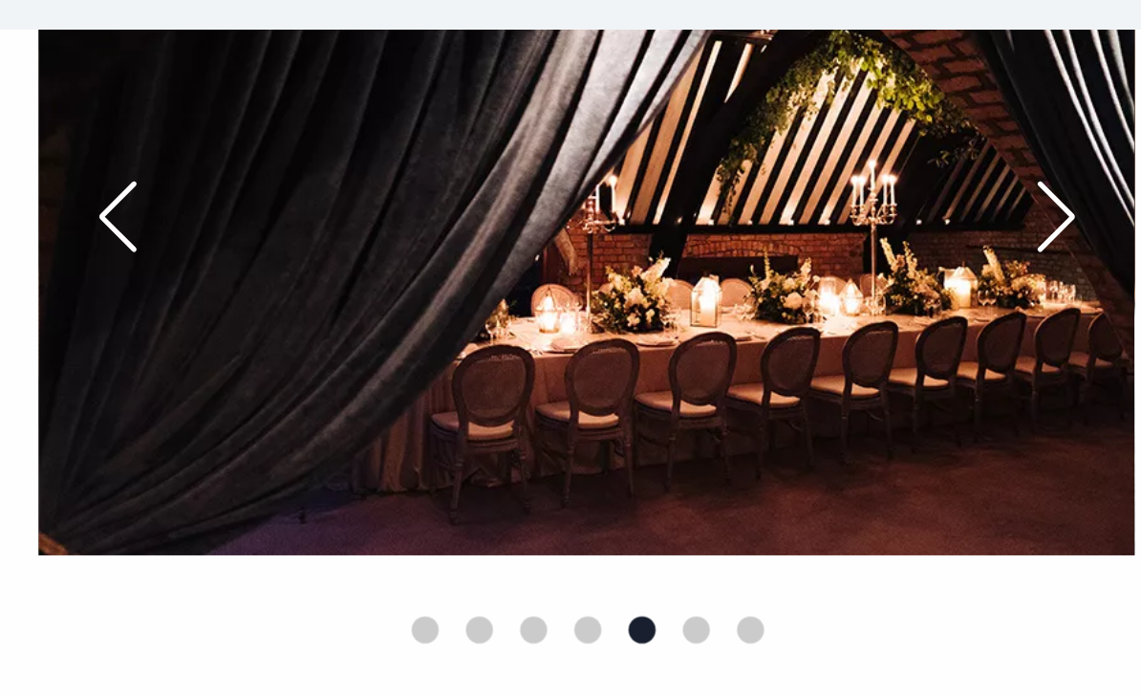
click at [1061, 159] on div "Next slide" at bounding box center [1085, 180] width 48 height 42
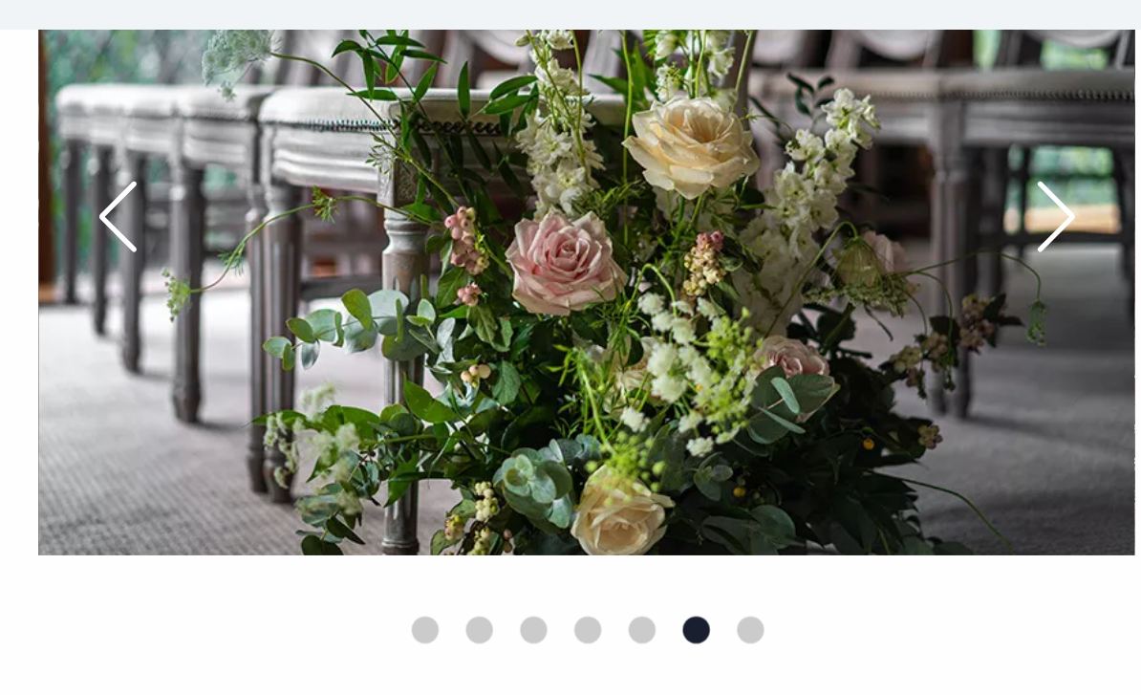
click at [1061, 159] on div "Next slide" at bounding box center [1085, 180] width 48 height 42
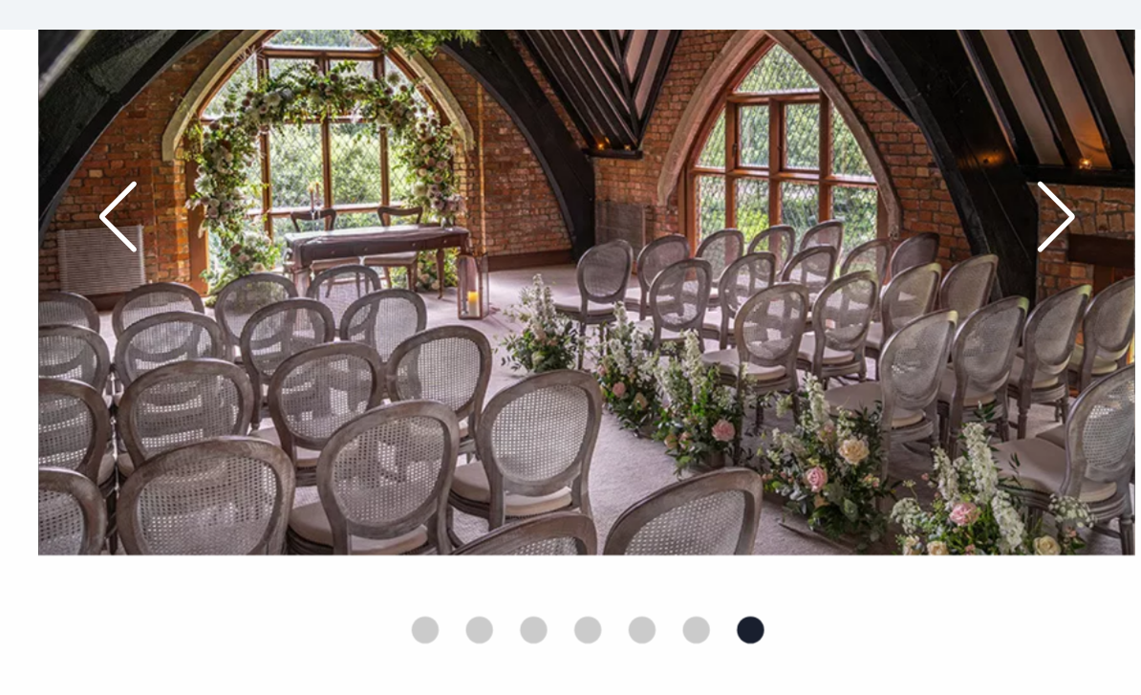
click at [1061, 159] on div "Next slide" at bounding box center [1085, 180] width 48 height 42
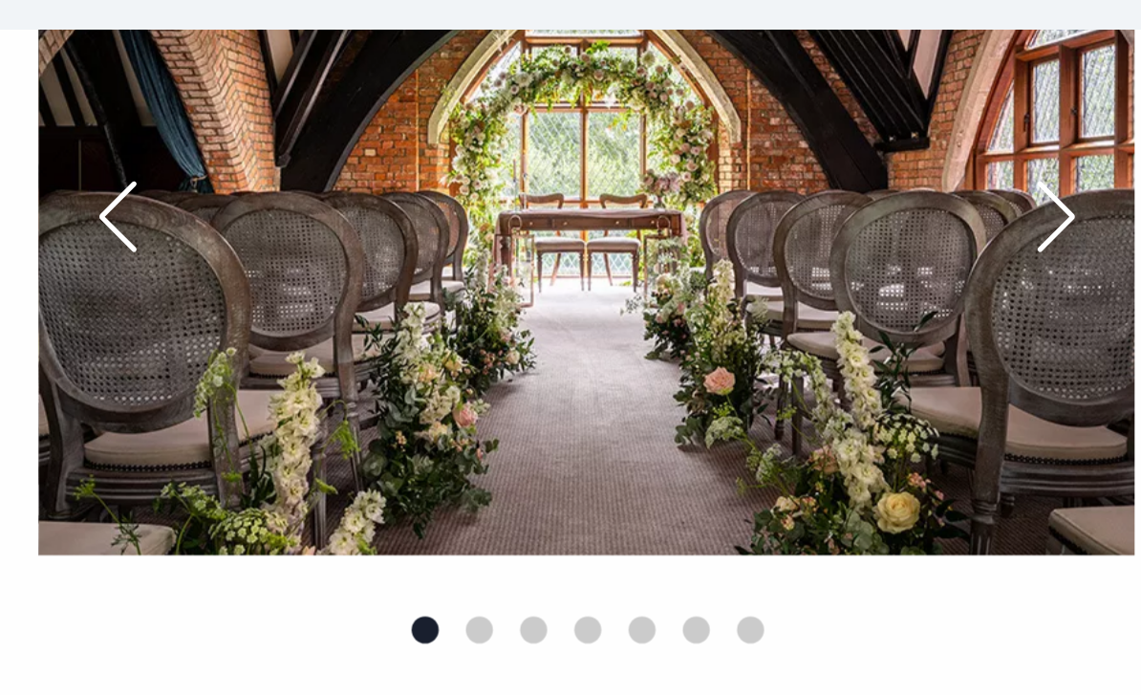
click at [1061, 159] on div "Next slide" at bounding box center [1085, 180] width 48 height 42
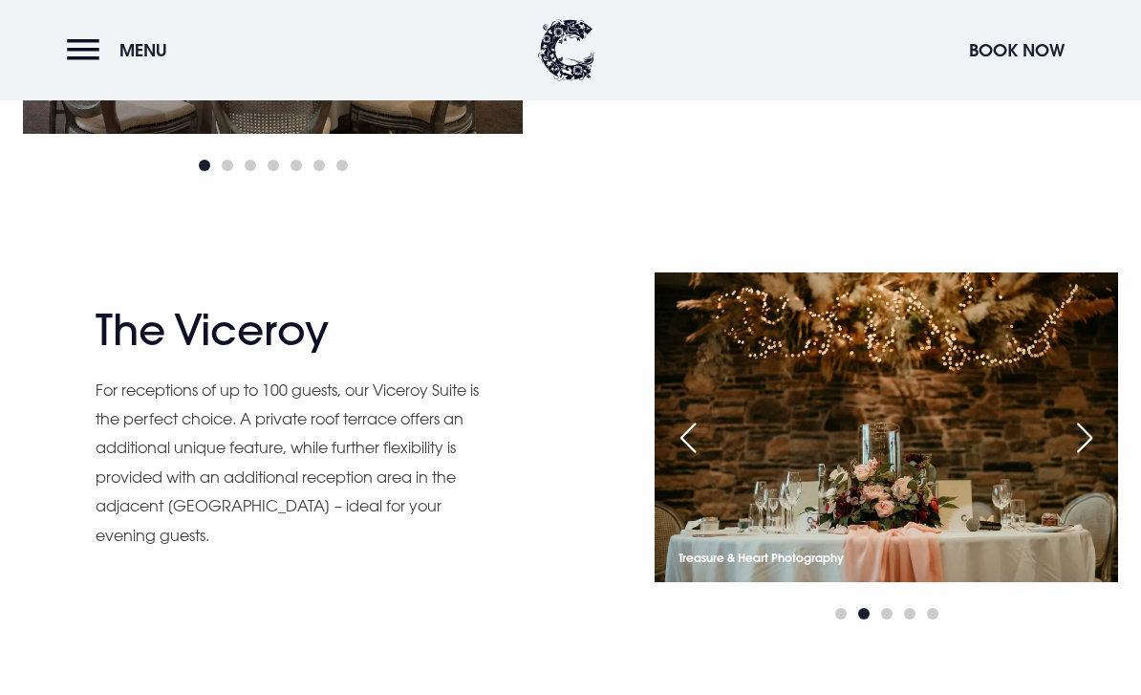
scroll to position [1405, 0]
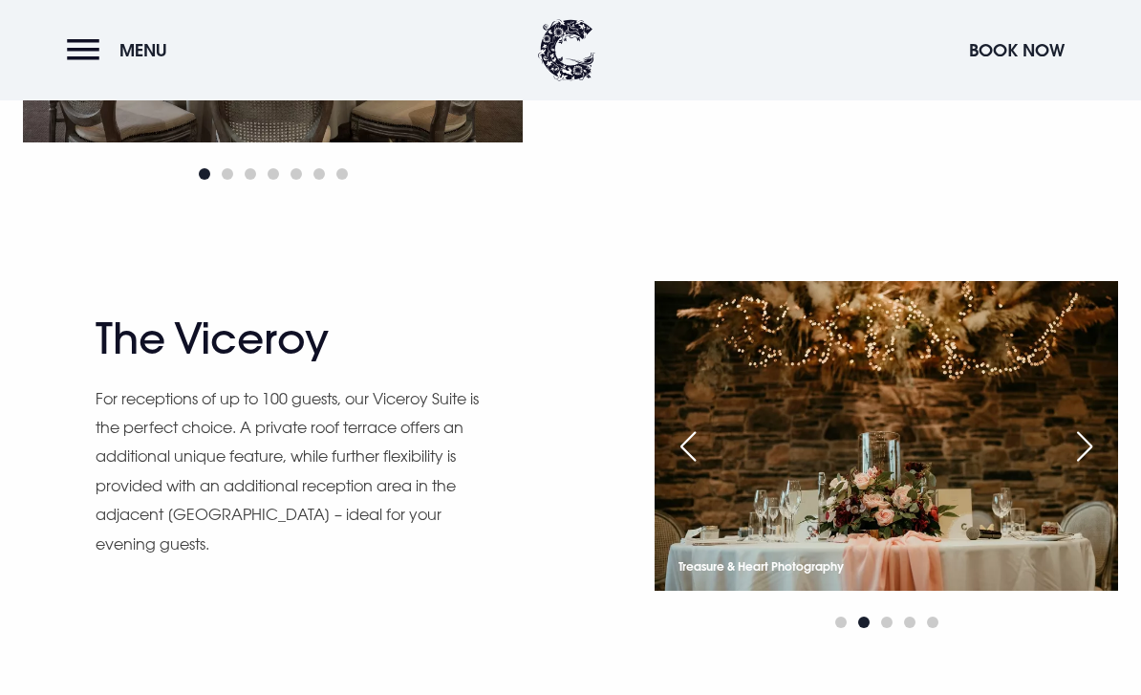
click at [1112, 535] on img at bounding box center [886, 435] width 463 height 309
click at [1085, 467] on div "Next slide" at bounding box center [1085, 446] width 48 height 42
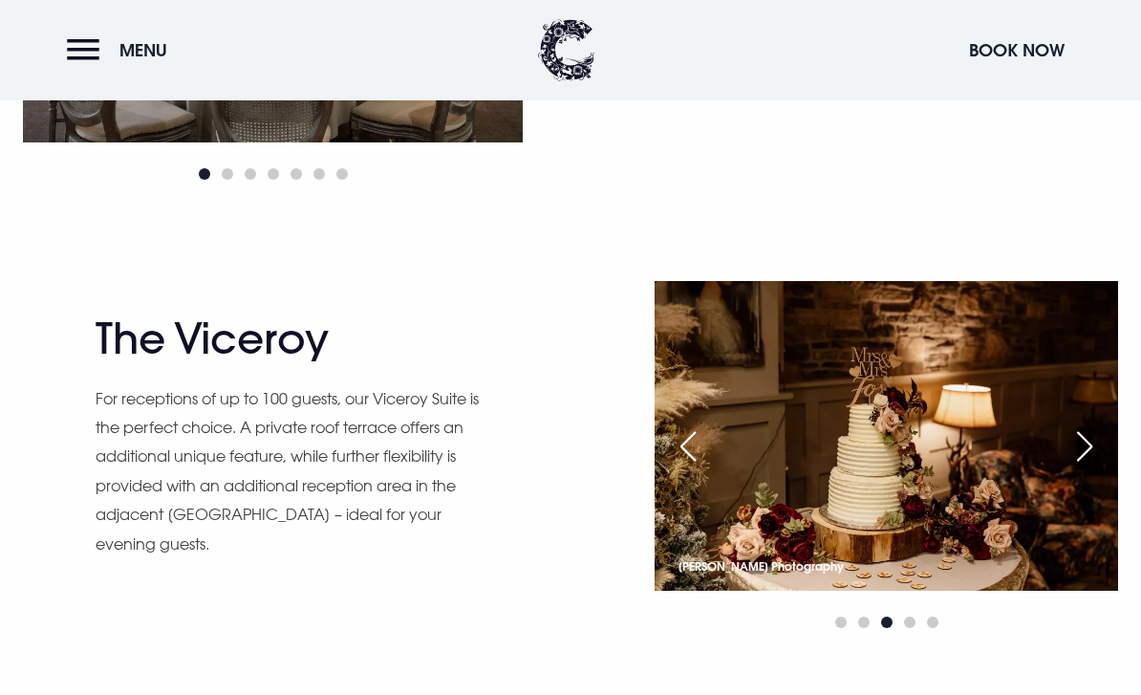
click at [1086, 467] on div "Next slide" at bounding box center [1085, 446] width 48 height 42
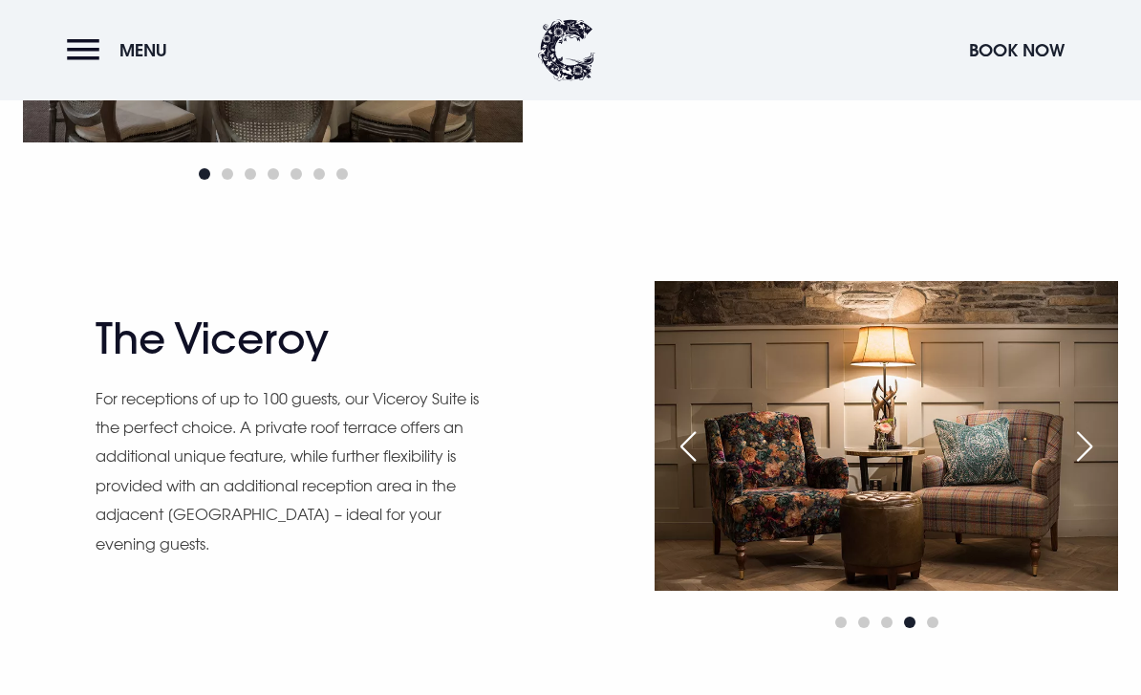
click at [1075, 467] on div "Next slide" at bounding box center [1085, 446] width 48 height 42
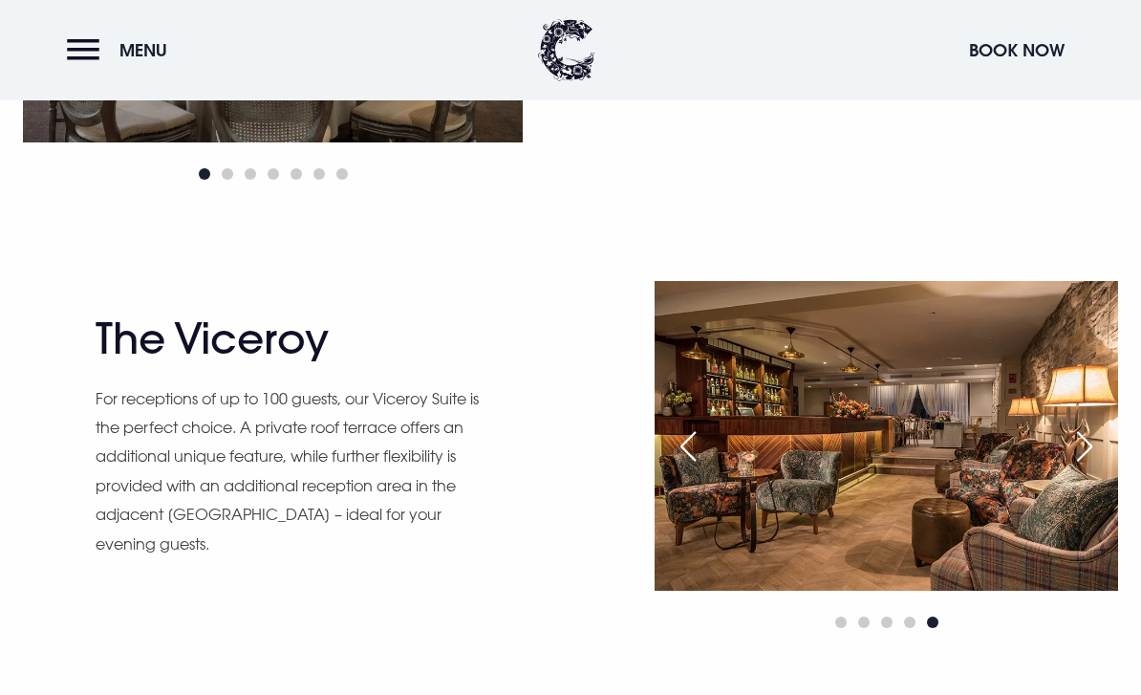
click at [1083, 467] on div "Next slide" at bounding box center [1085, 446] width 48 height 42
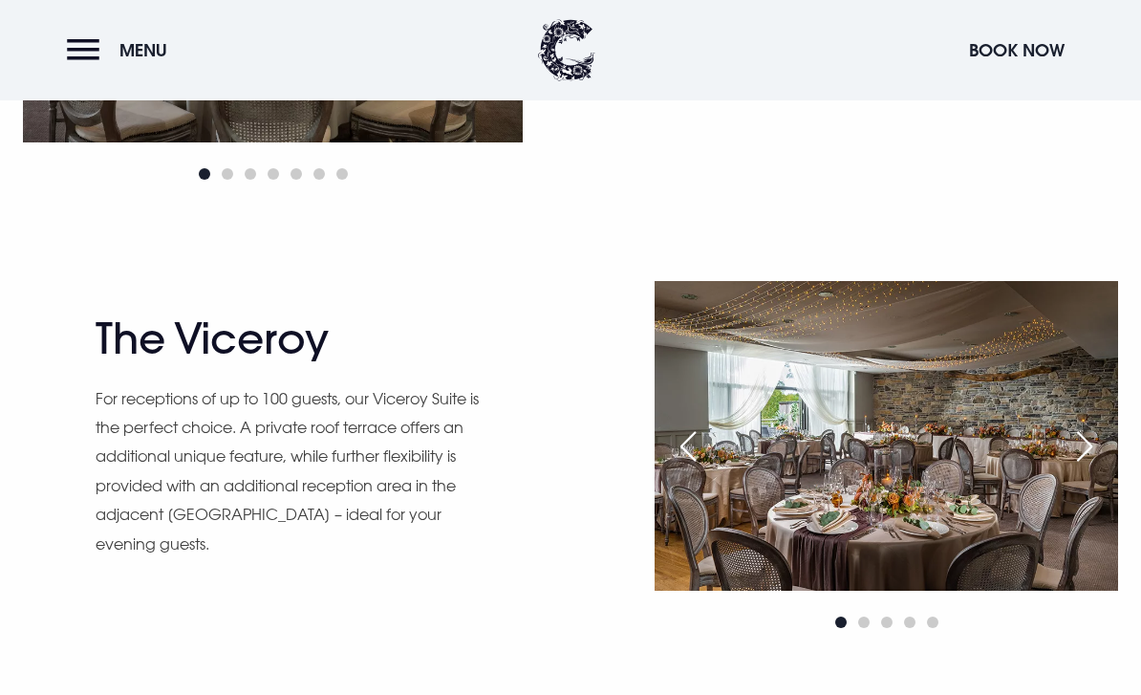
click at [713, 519] on img at bounding box center [886, 435] width 463 height 309
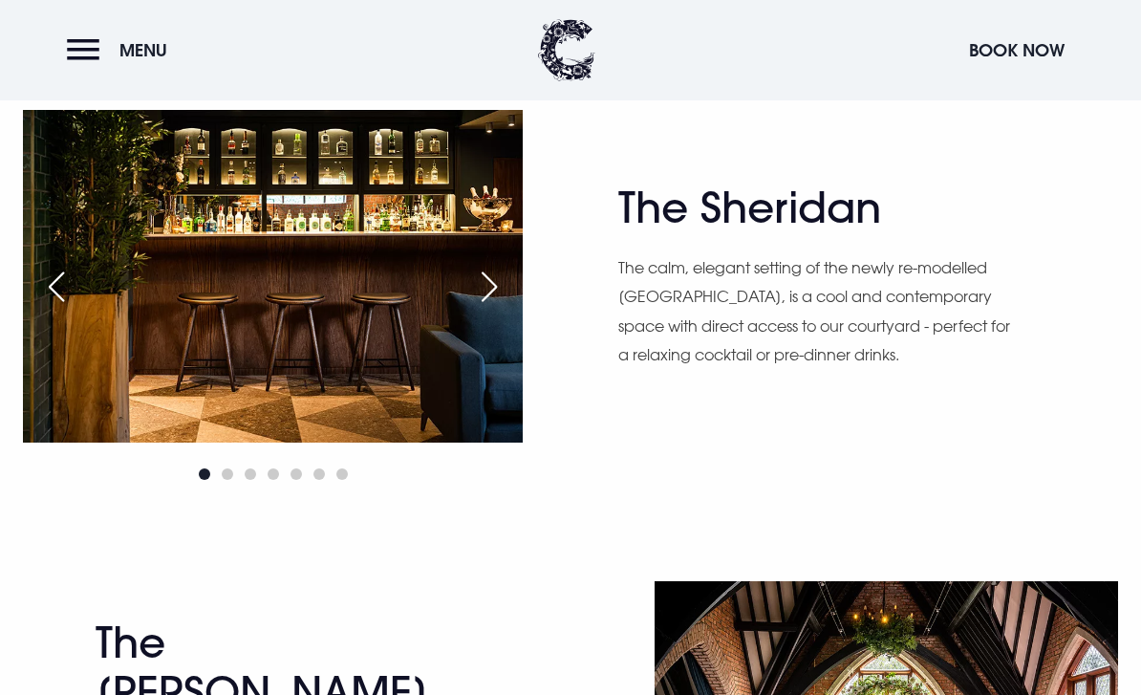
scroll to position [2109, 0]
